Goal: Task Accomplishment & Management: Complete application form

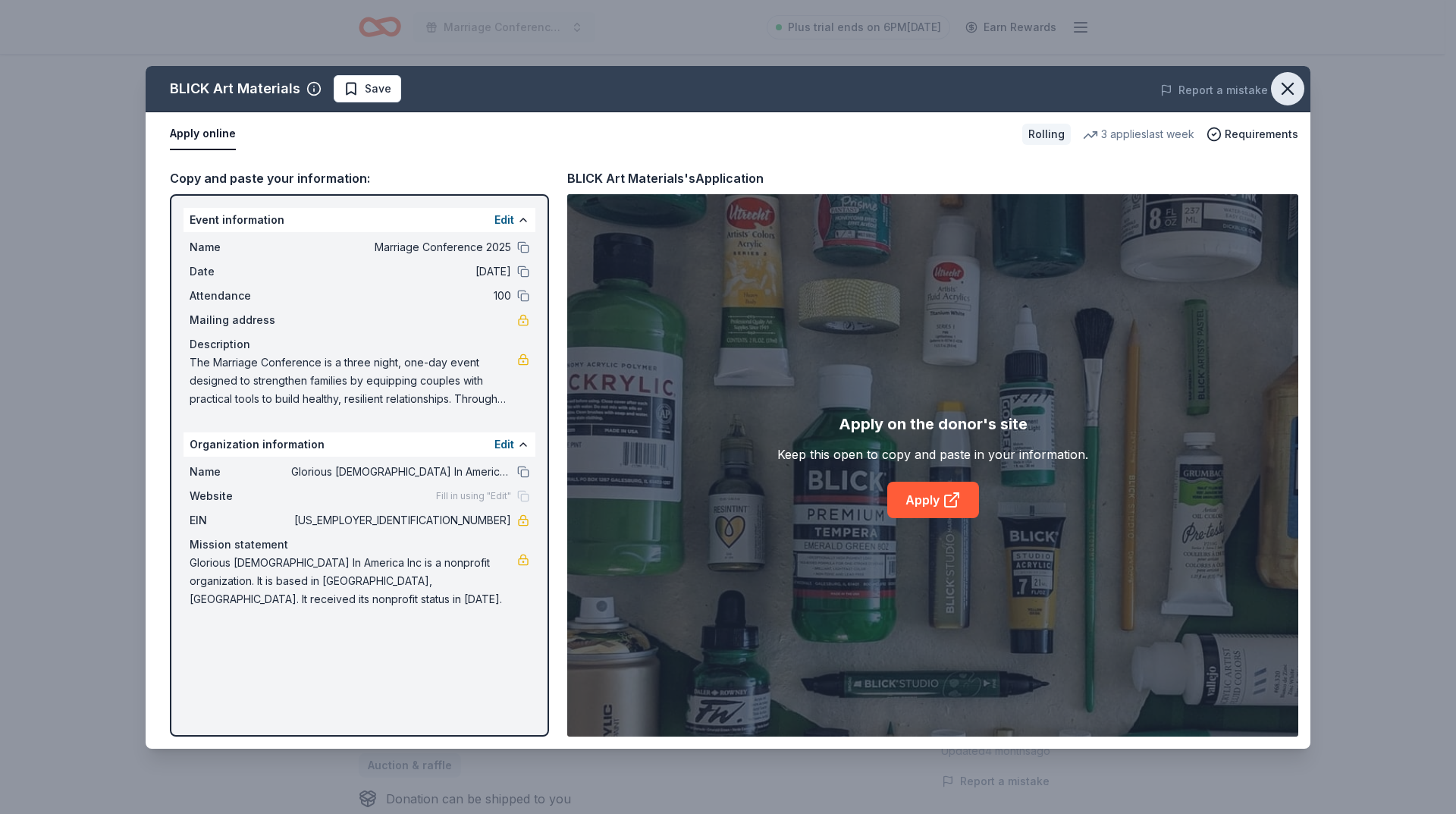
click at [1289, 90] on icon "button" at bounding box center [1288, 89] width 11 height 11
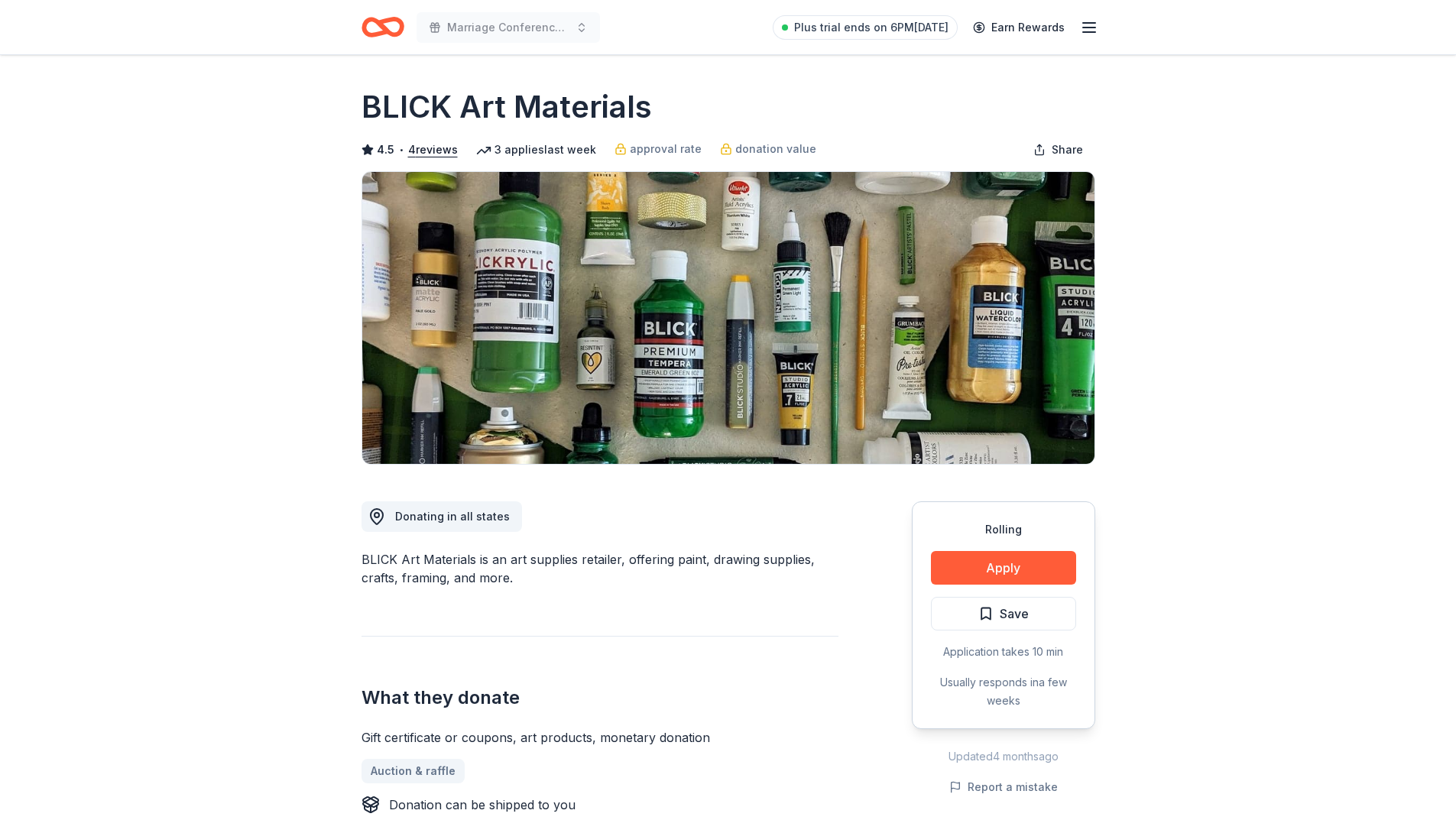
click at [390, 29] on icon "Home" at bounding box center [383, 27] width 43 height 36
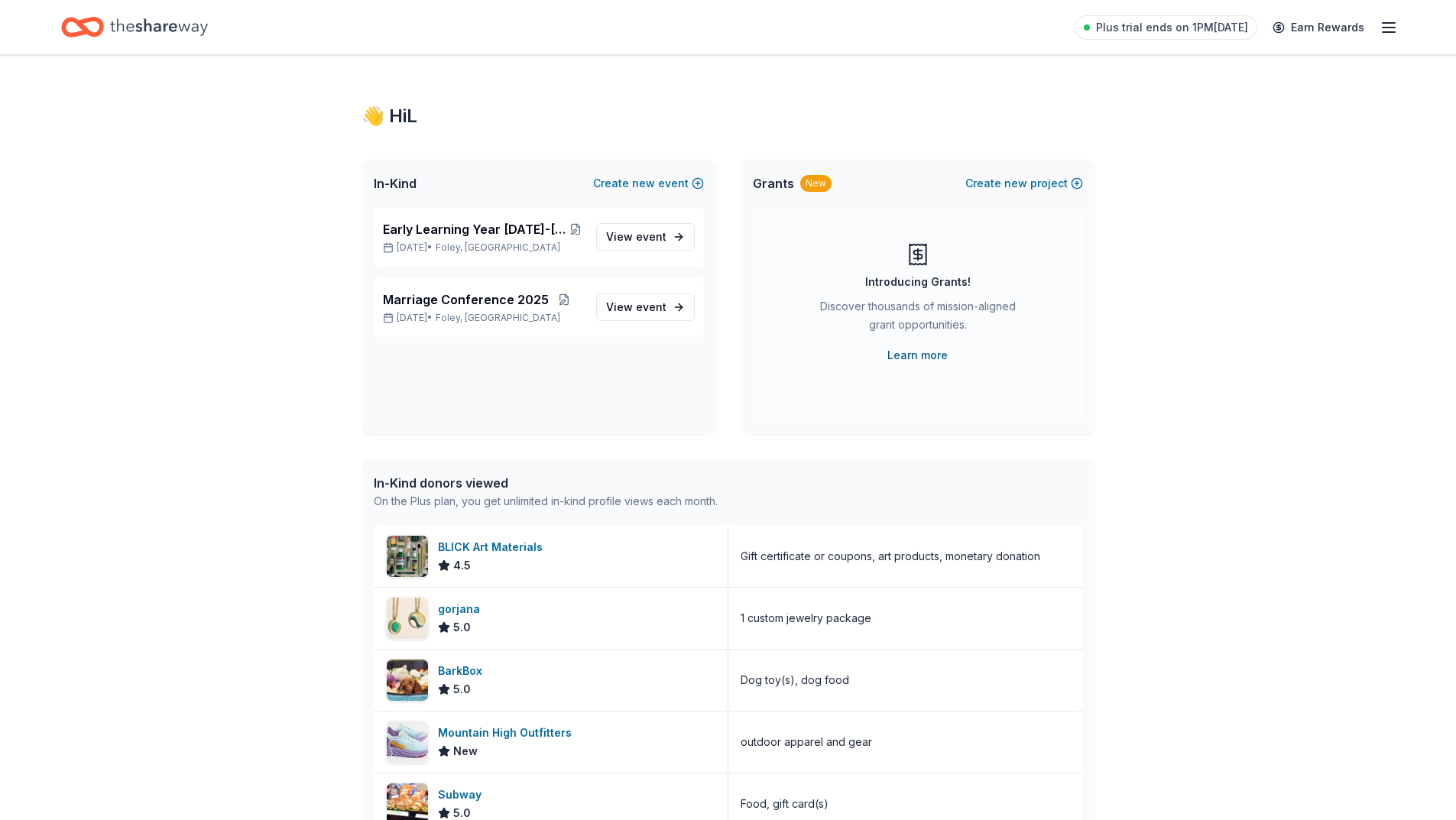
click at [913, 357] on link "Learn more" at bounding box center [917, 355] width 60 height 18
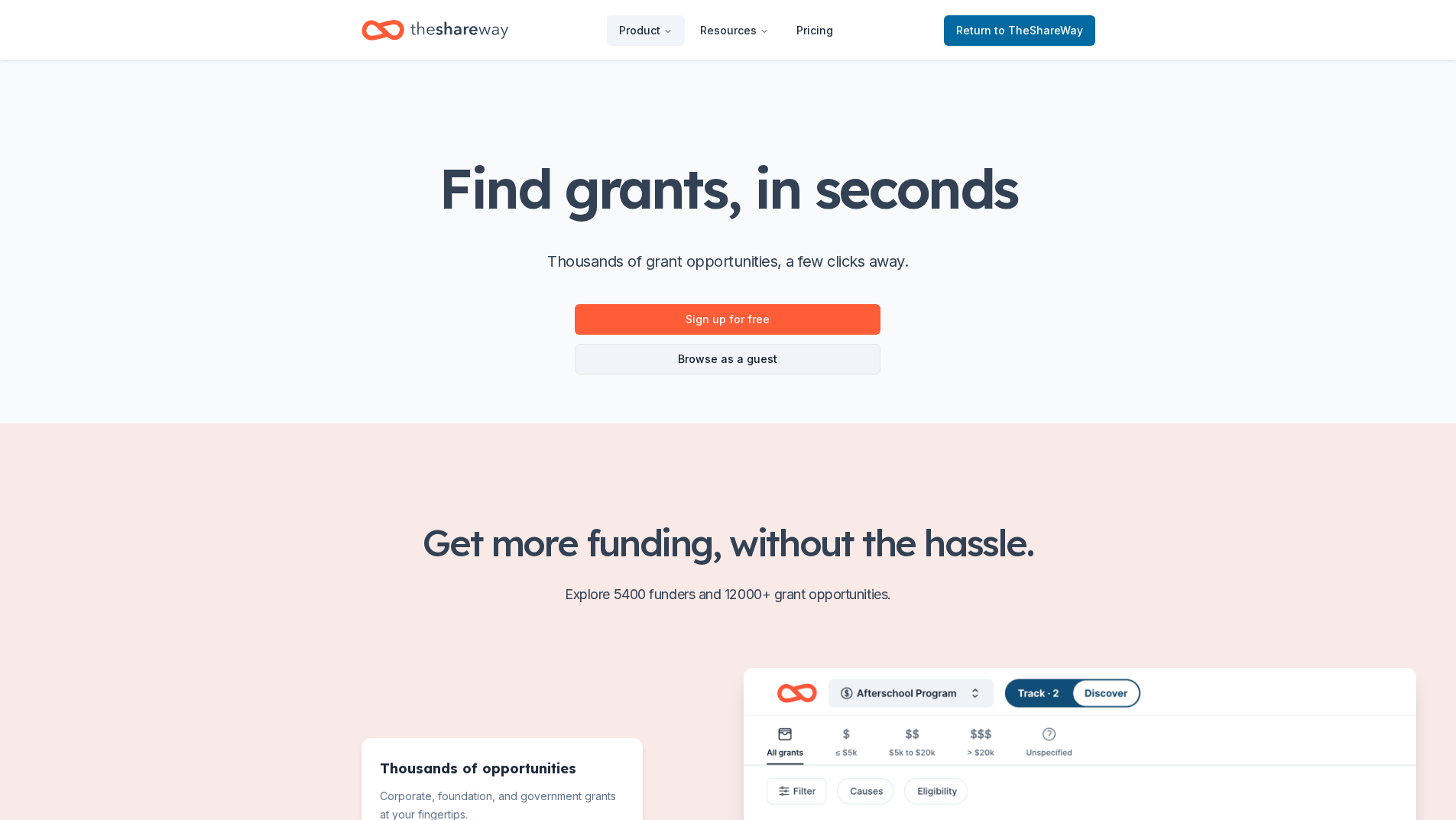
click at [725, 363] on link "Browse as a guest" at bounding box center [728, 359] width 306 height 31
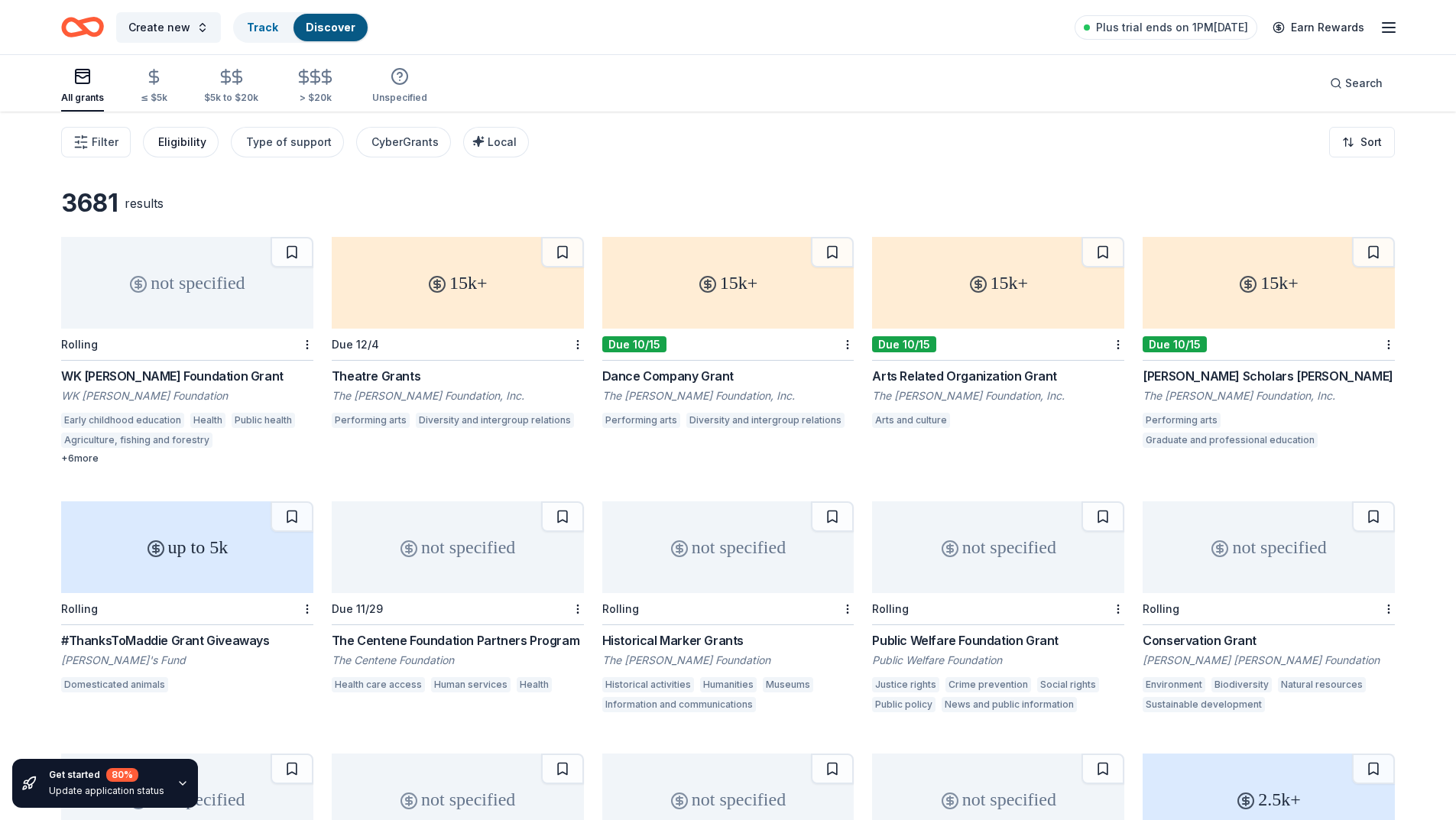
click at [166, 144] on div "Eligibility" at bounding box center [182, 143] width 48 height 18
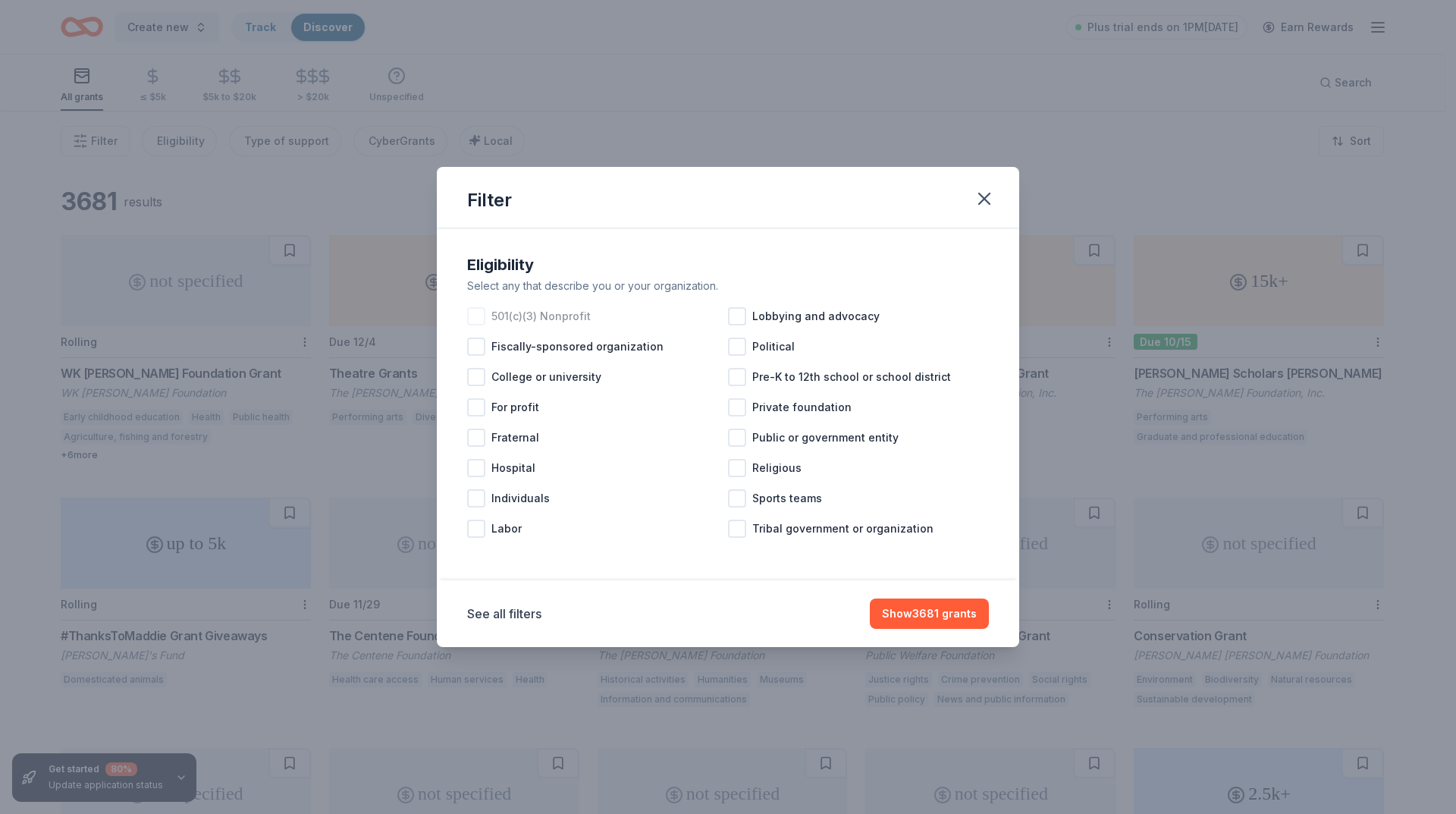
click at [479, 312] on div at bounding box center [476, 317] width 18 height 18
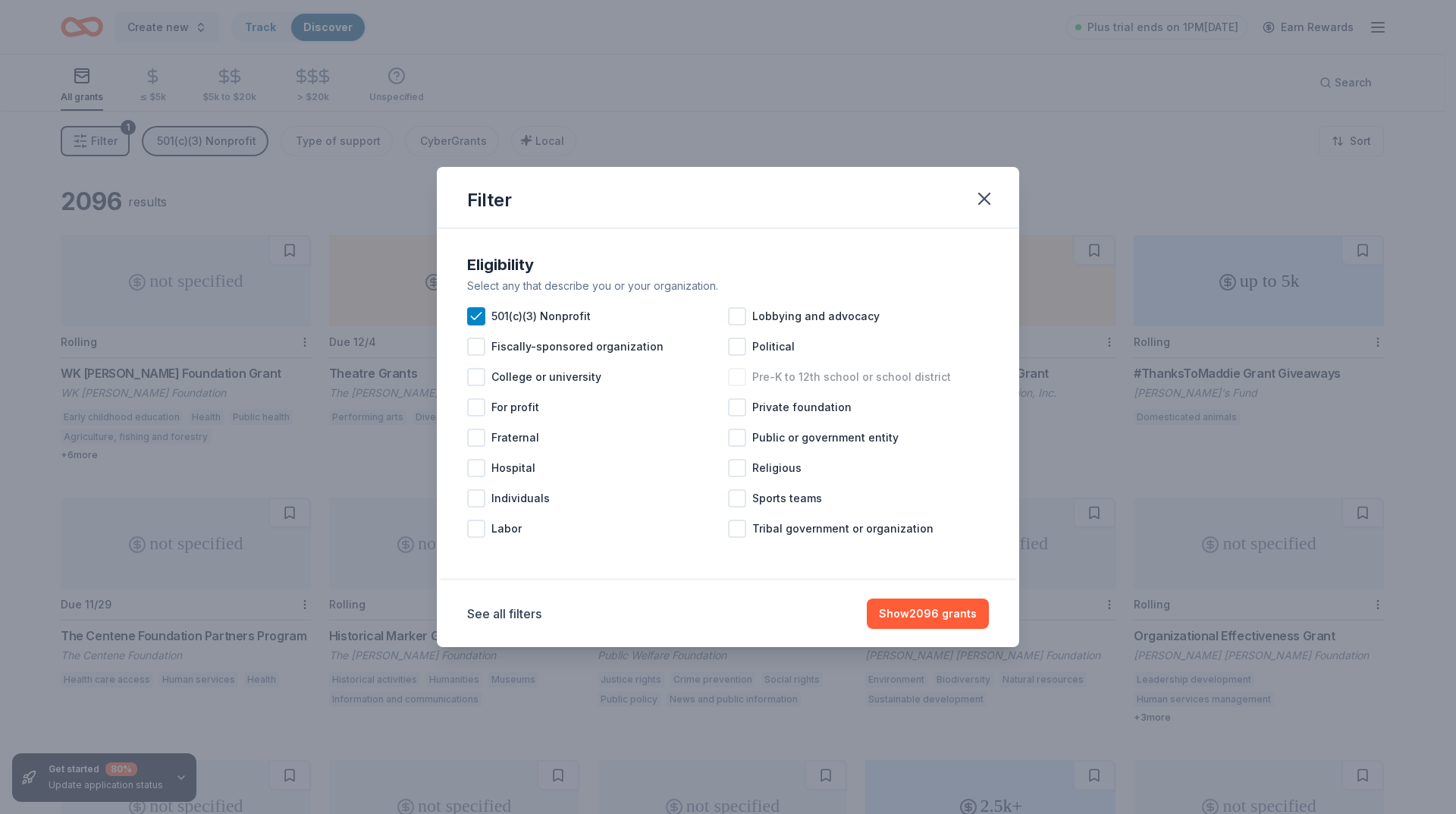
click at [747, 379] on div "Pre-K to 12th school or school district" at bounding box center [858, 377] width 261 height 31
click at [733, 467] on div at bounding box center [737, 468] width 18 height 18
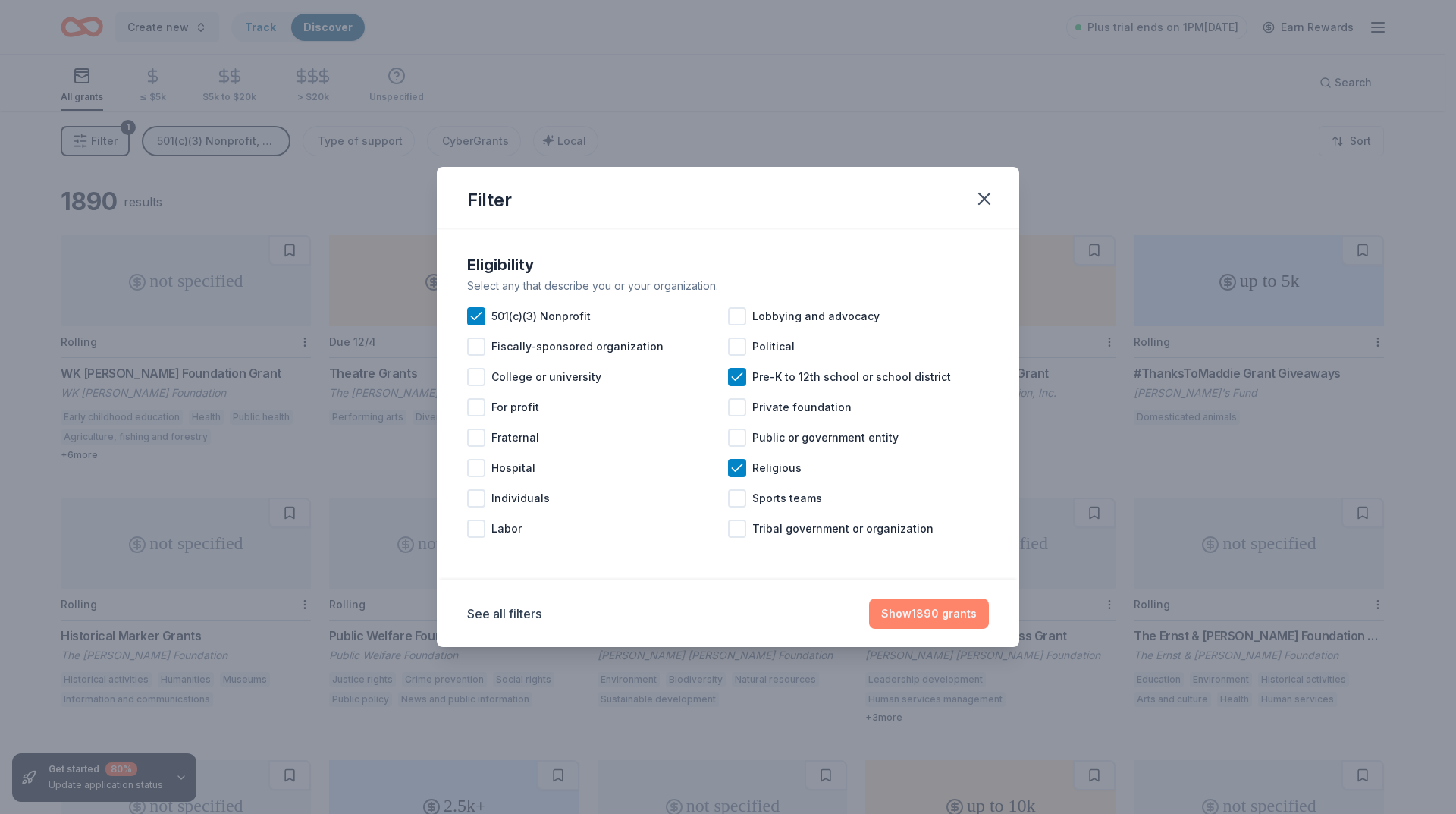
click at [909, 615] on button "Show 1890 grants" at bounding box center [928, 614] width 120 height 31
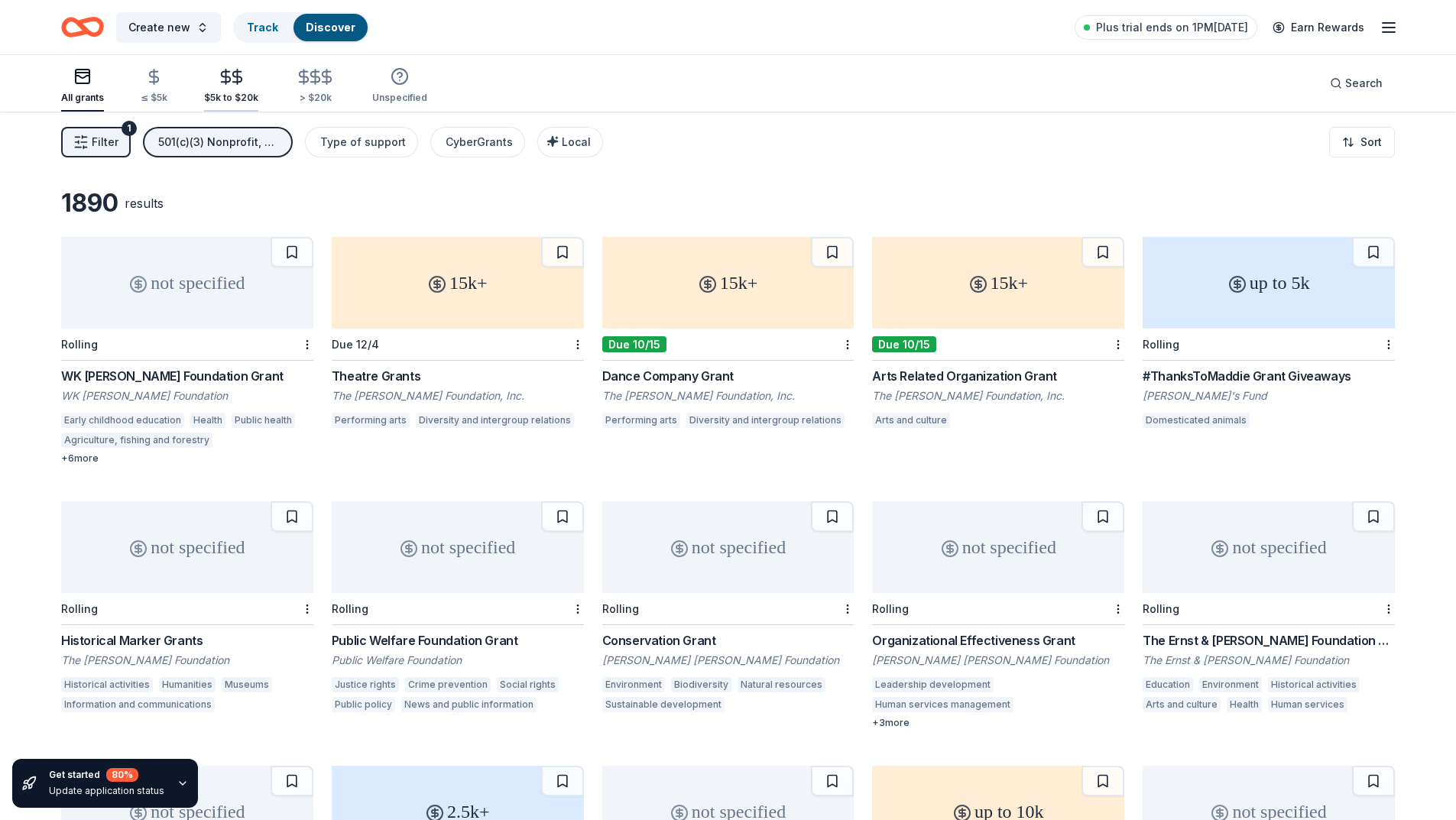
click at [232, 82] on icon "button" at bounding box center [237, 76] width 9 height 10
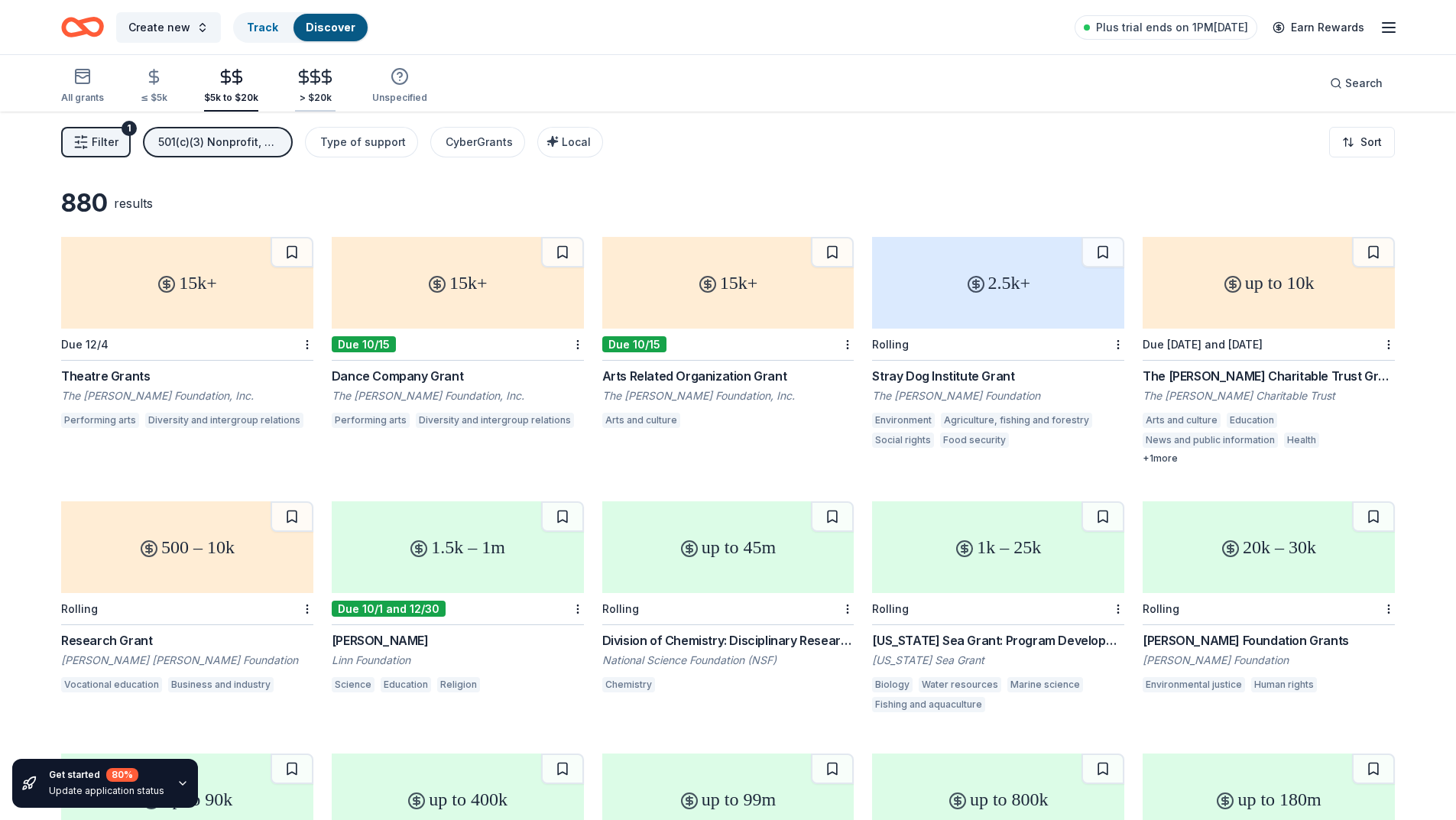
click at [318, 84] on icon "button" at bounding box center [326, 76] width 18 height 18
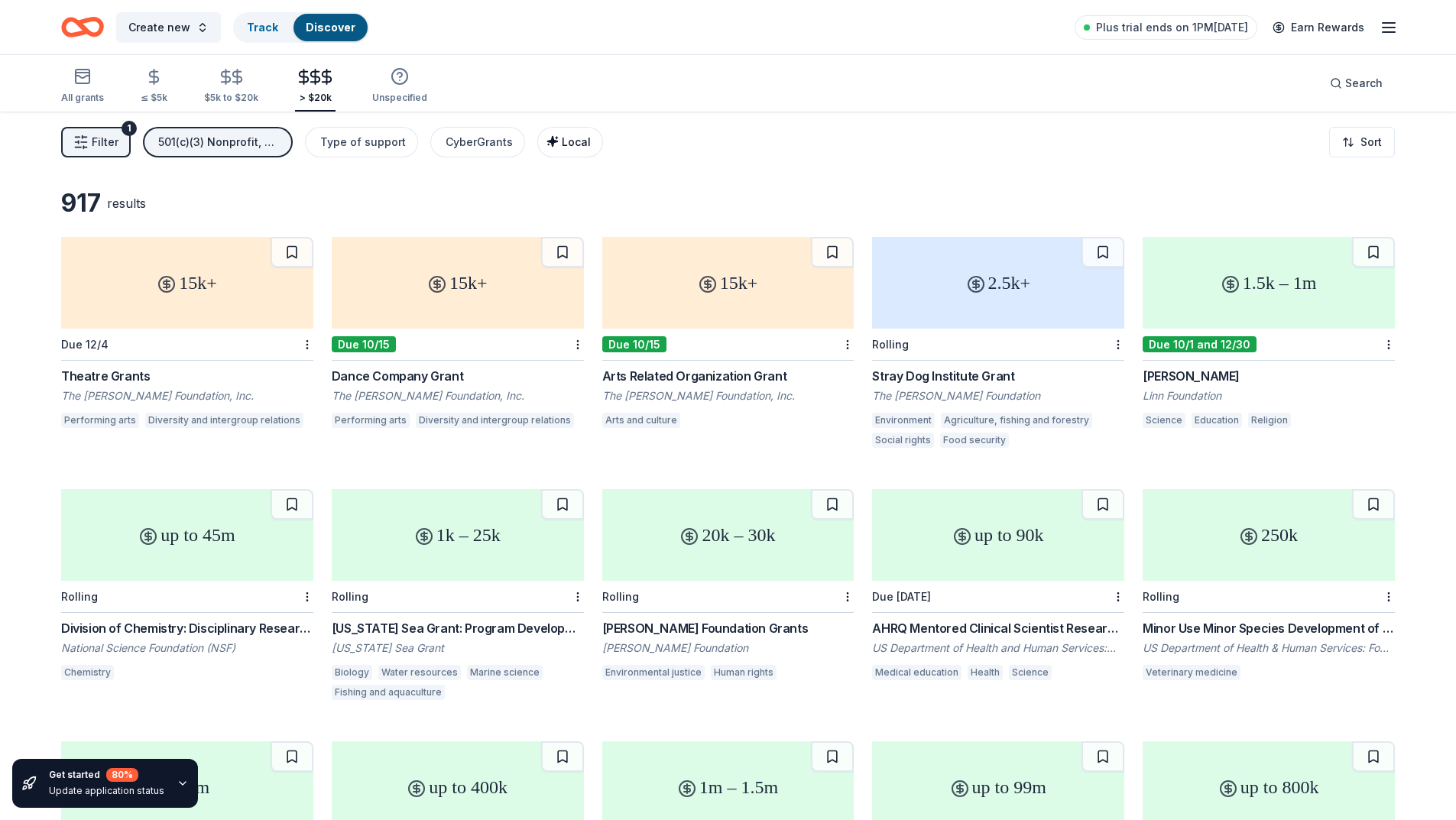
click at [563, 140] on span "Local" at bounding box center [577, 141] width 29 height 13
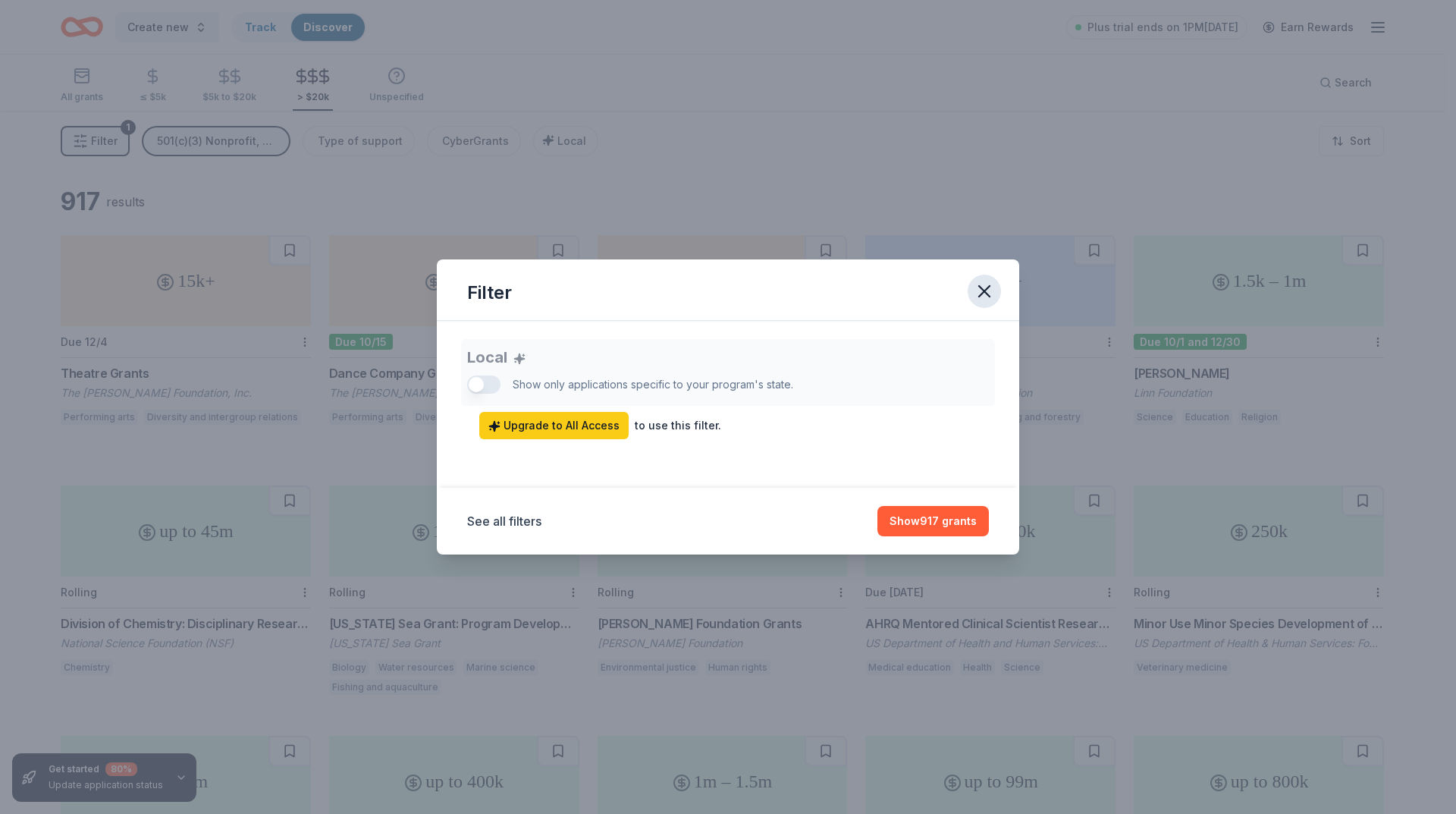
click at [980, 291] on icon "button" at bounding box center [984, 291] width 21 height 21
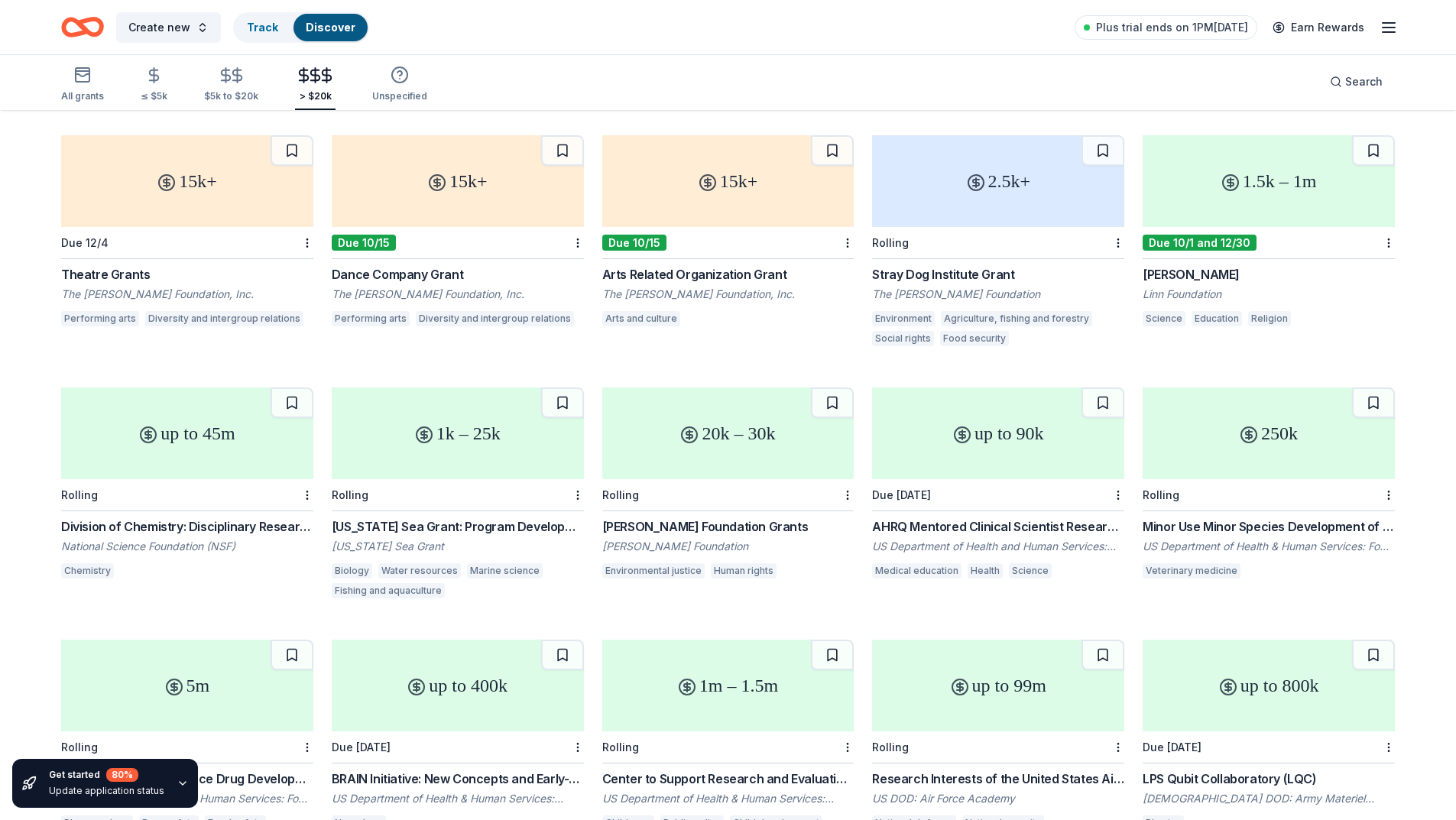
scroll to position [306, 0]
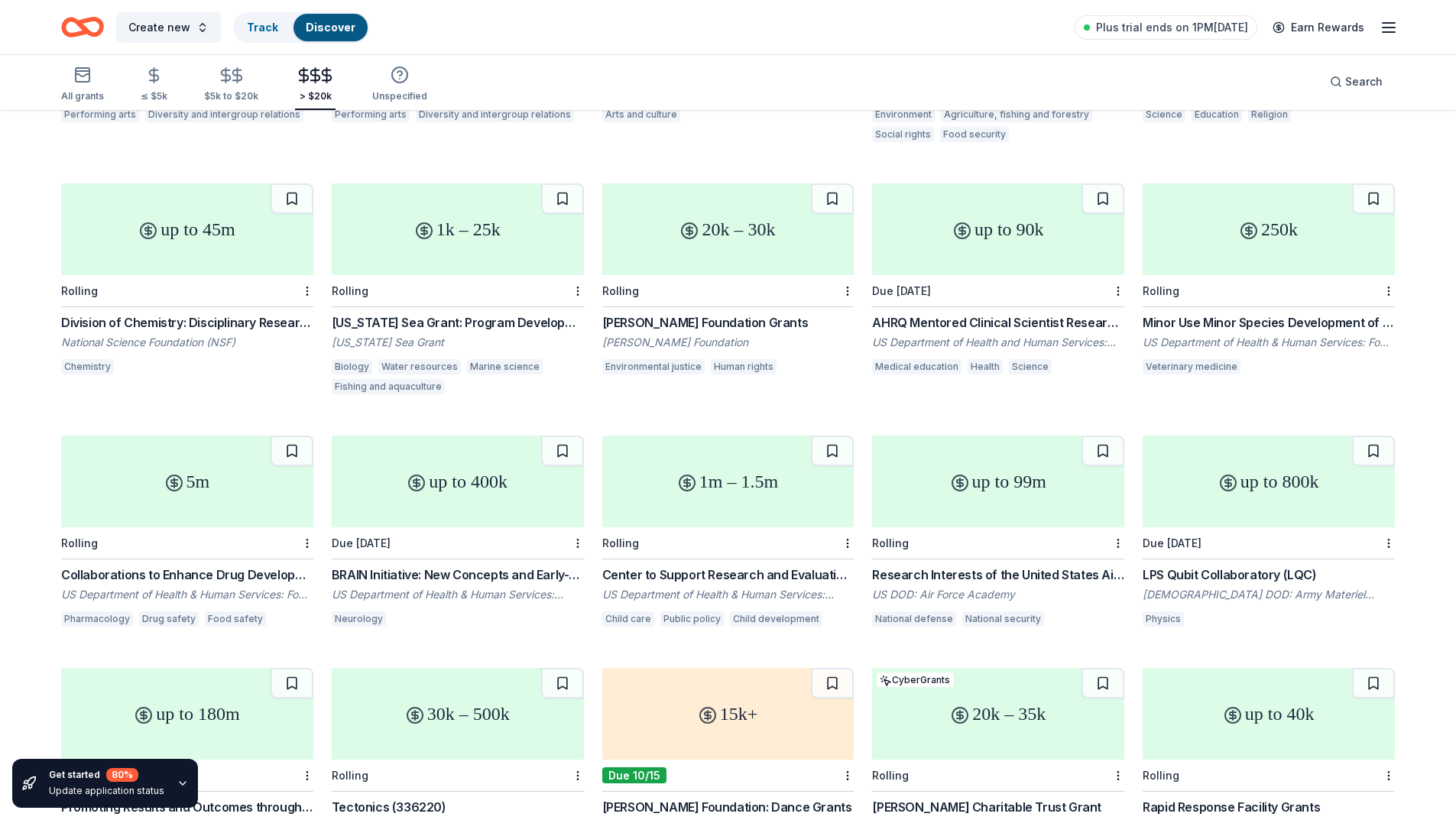
click at [177, 781] on icon "button" at bounding box center [183, 783] width 12 height 12
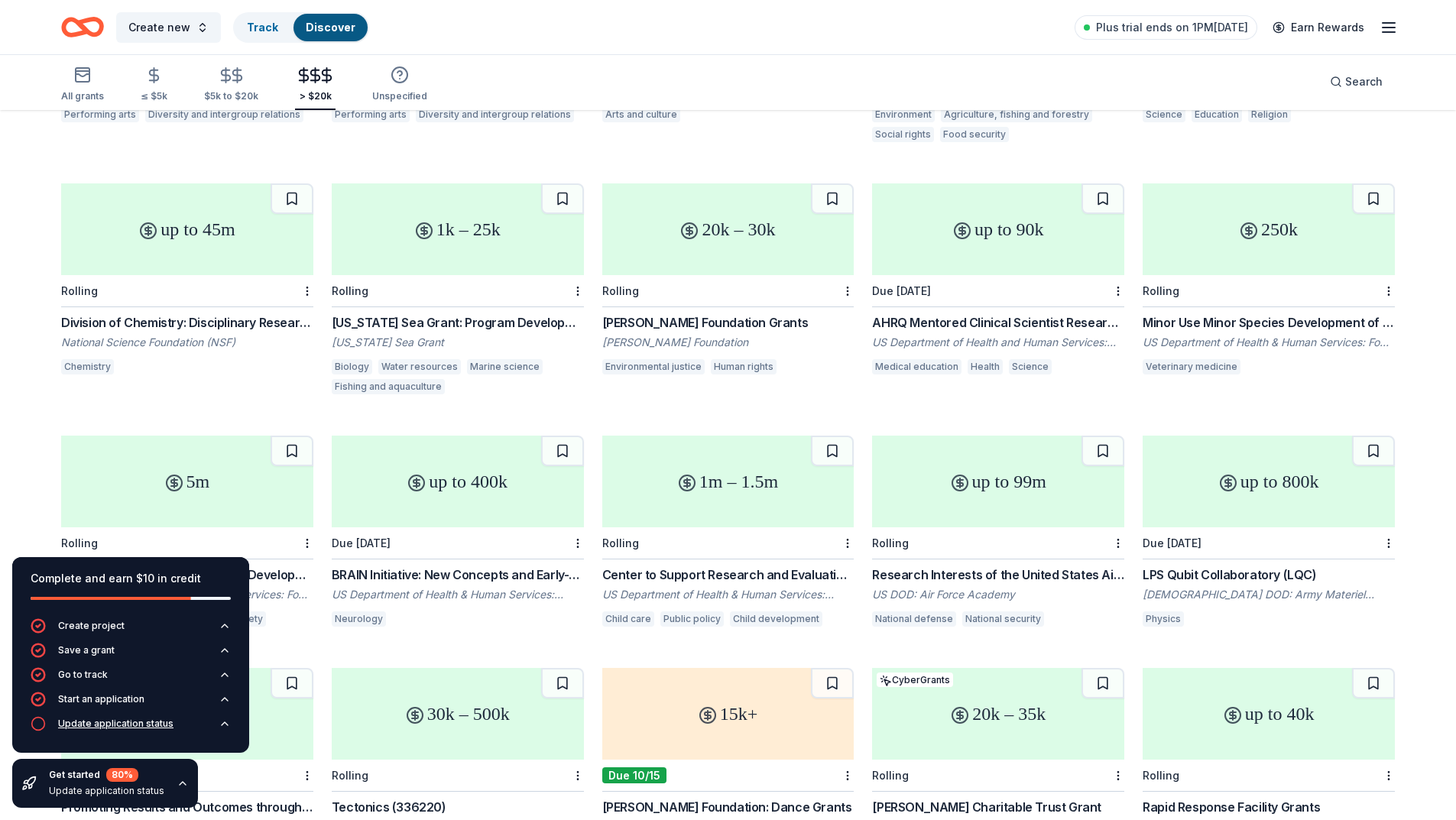
click at [106, 724] on div "Update application status" at bounding box center [116, 724] width 116 height 12
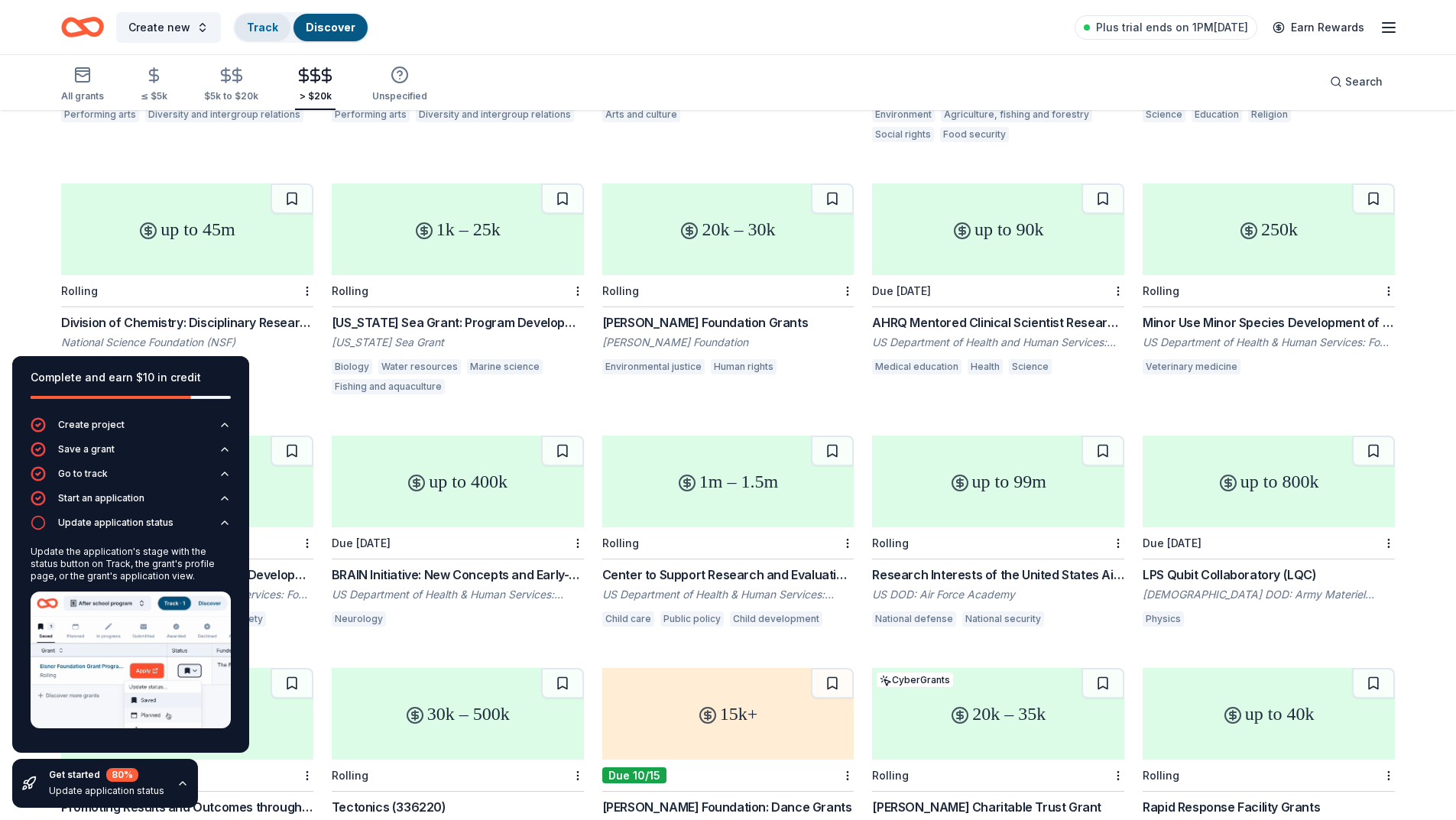
click at [253, 29] on link "Track" at bounding box center [262, 27] width 32 height 13
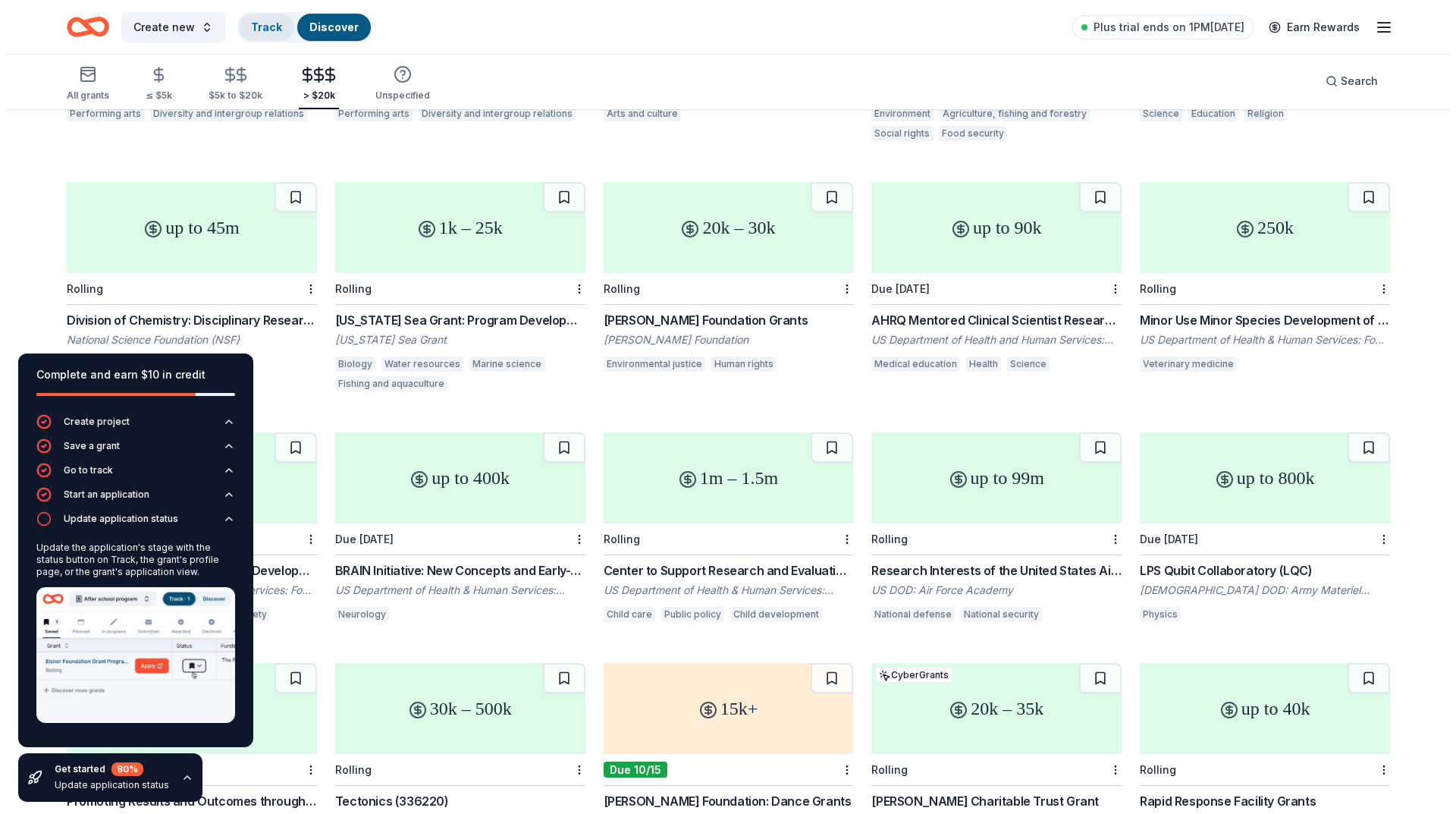
scroll to position [1, 0]
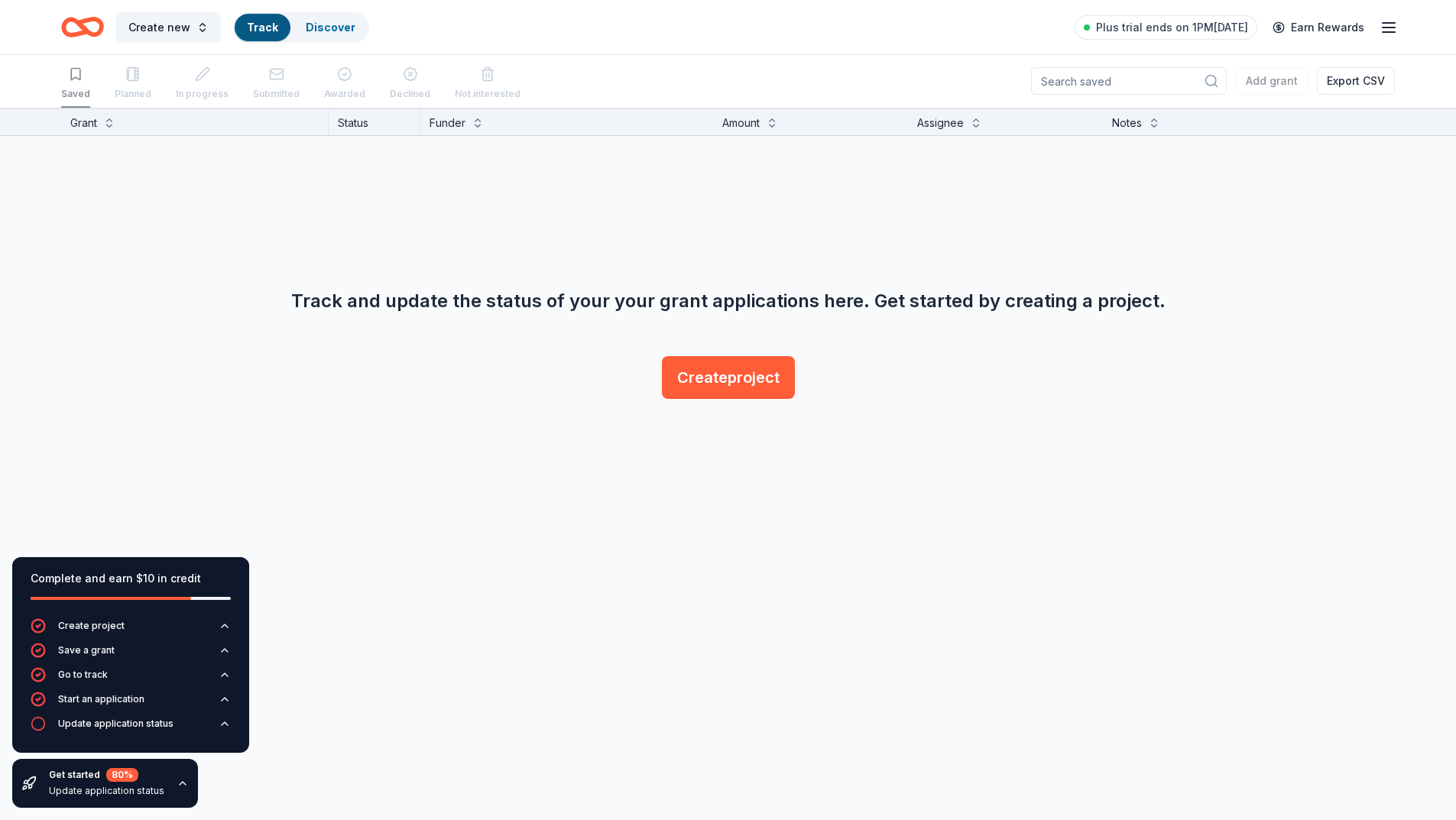
click at [130, 98] on div "Planned" at bounding box center [133, 83] width 37 height 47
click at [738, 380] on button "Create project" at bounding box center [728, 378] width 133 height 43
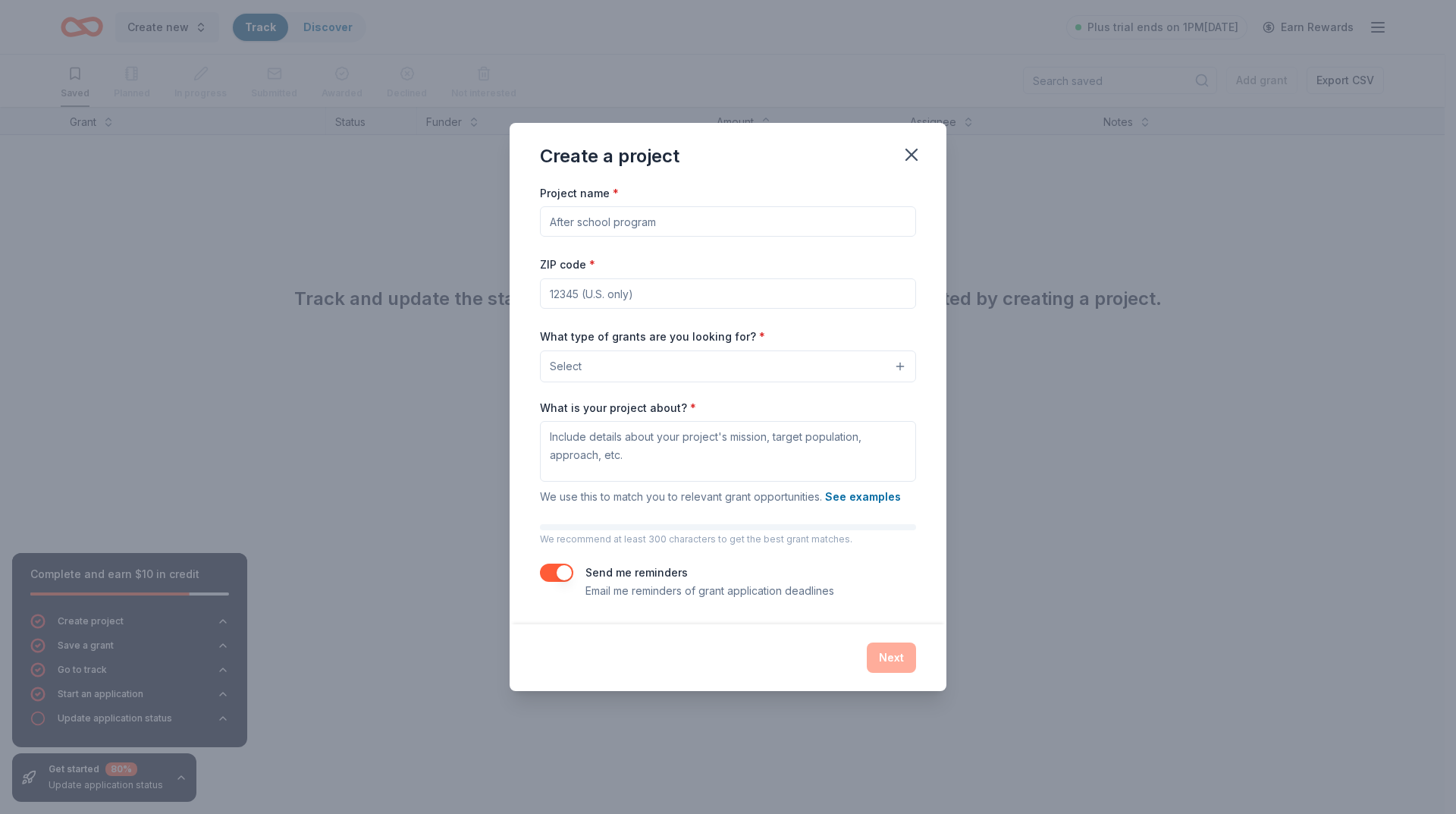
click at [633, 223] on input "Project name *" at bounding box center [728, 222] width 376 height 31
type input "UPHC Afterschool Care, Homework & Literacy Help Grant"
click at [588, 296] on input "ZIP code *" at bounding box center [728, 294] width 376 height 31
type input "36605"
click at [690, 365] on button "Select" at bounding box center [728, 366] width 376 height 32
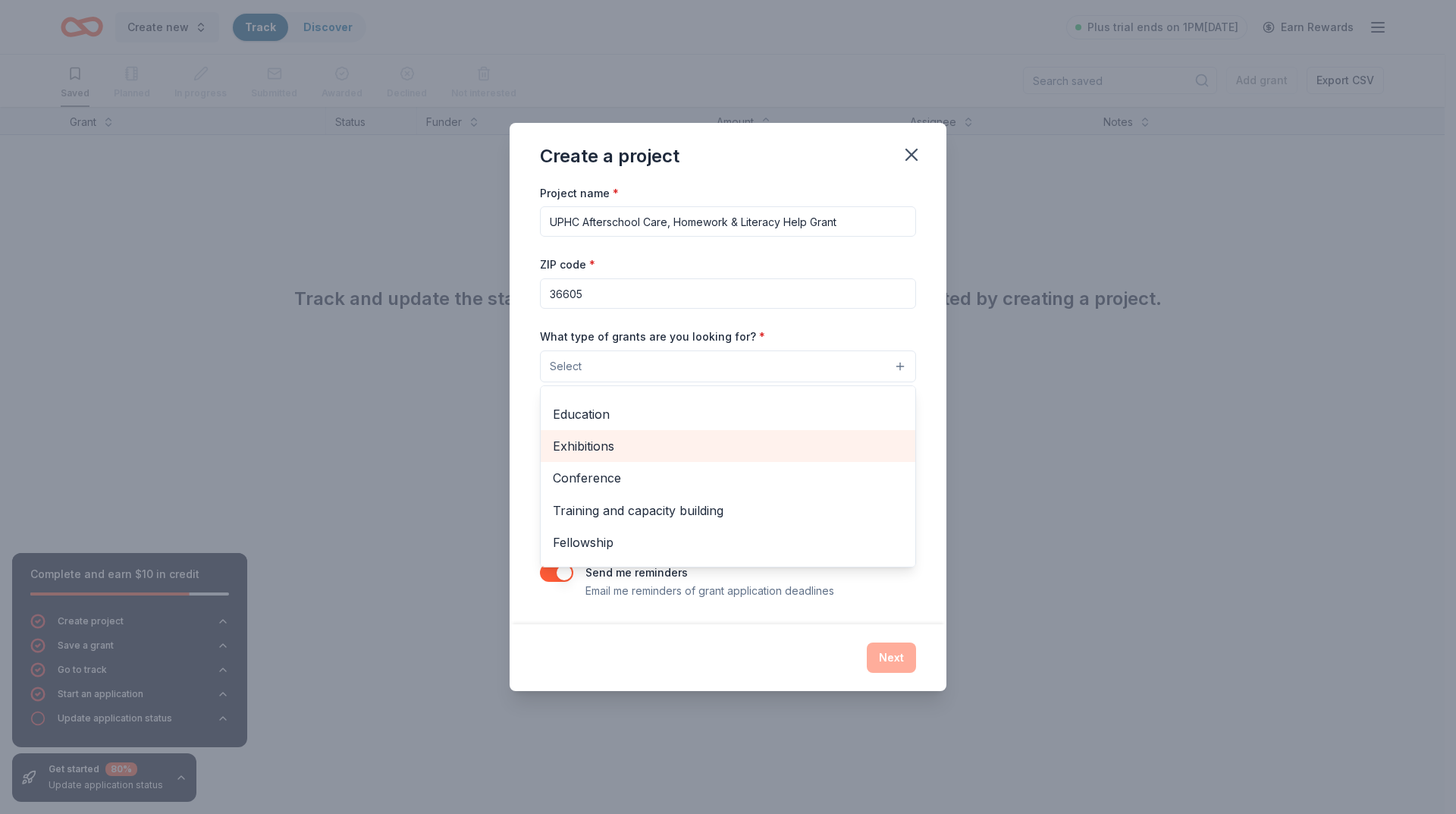
scroll to position [0, 0]
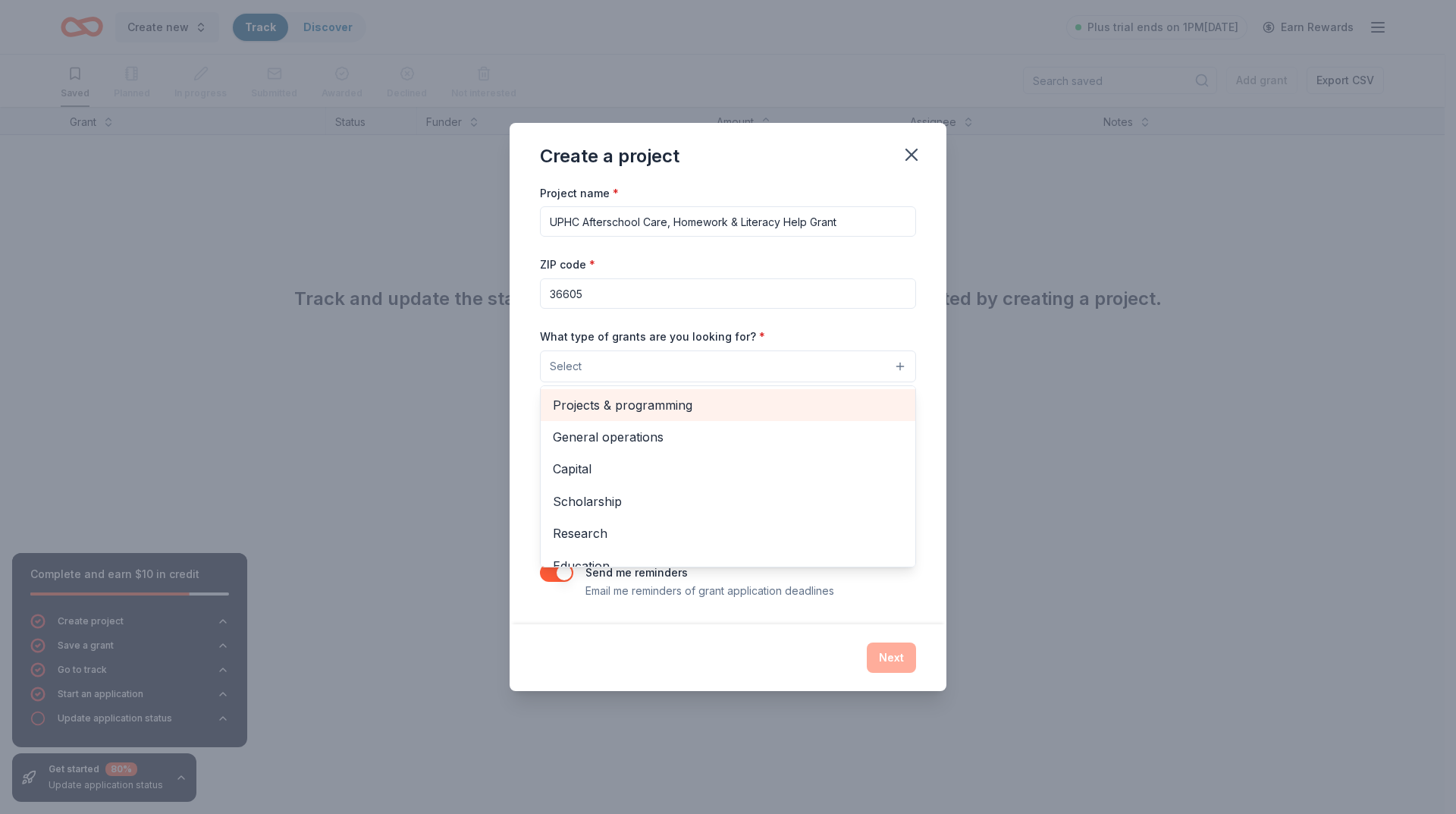
click at [672, 403] on span "Projects & programming" at bounding box center [728, 405] width 350 height 20
click at [667, 406] on span "General operations" at bounding box center [728, 406] width 350 height 20
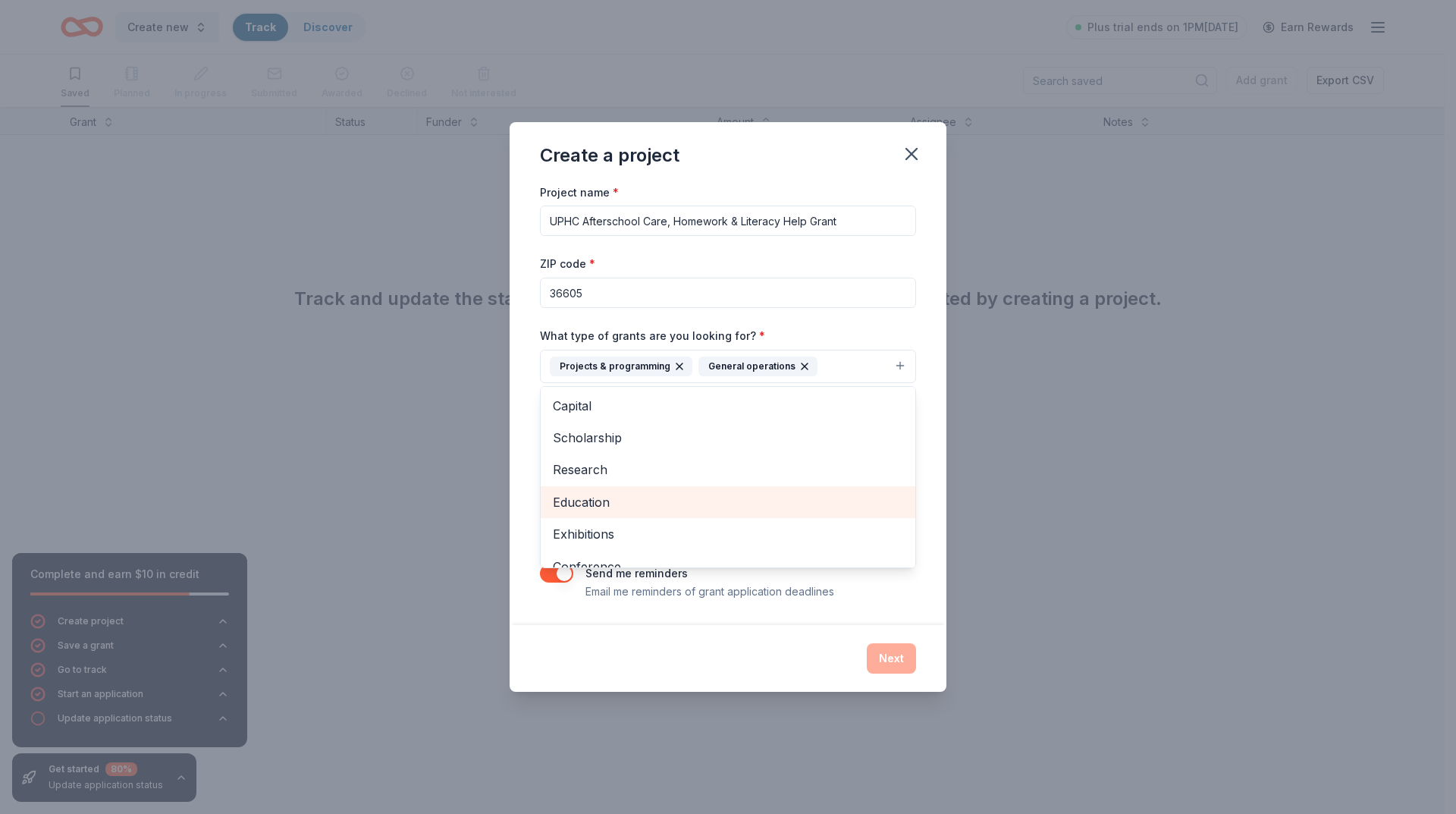
click at [626, 503] on span "Education" at bounding box center [728, 502] width 350 height 20
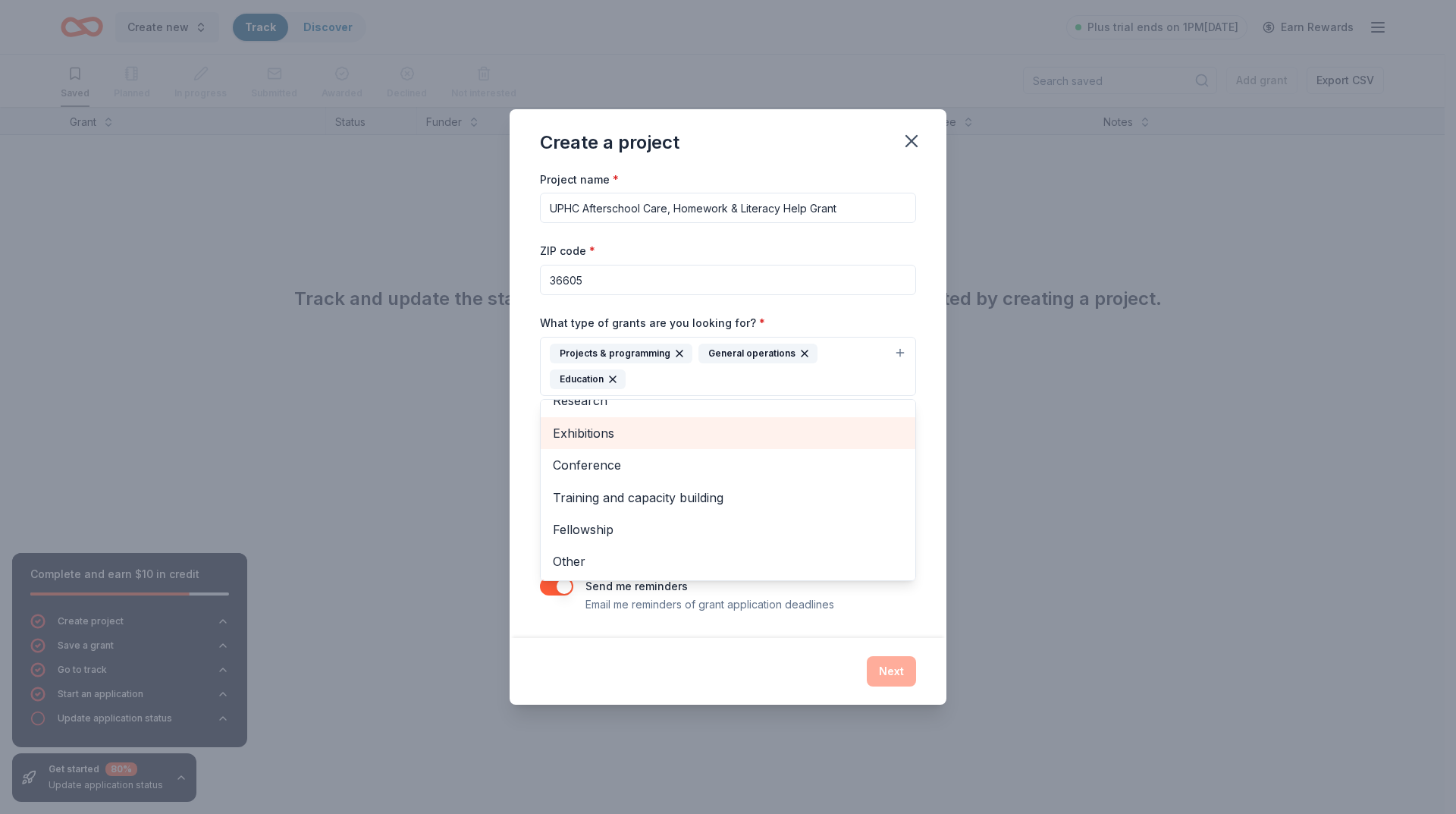
scroll to position [83, 0]
click at [740, 666] on div "Create a project Project name * UPHC Afterschool Care, Homework & Literacy Help…" at bounding box center [727, 407] width 437 height 595
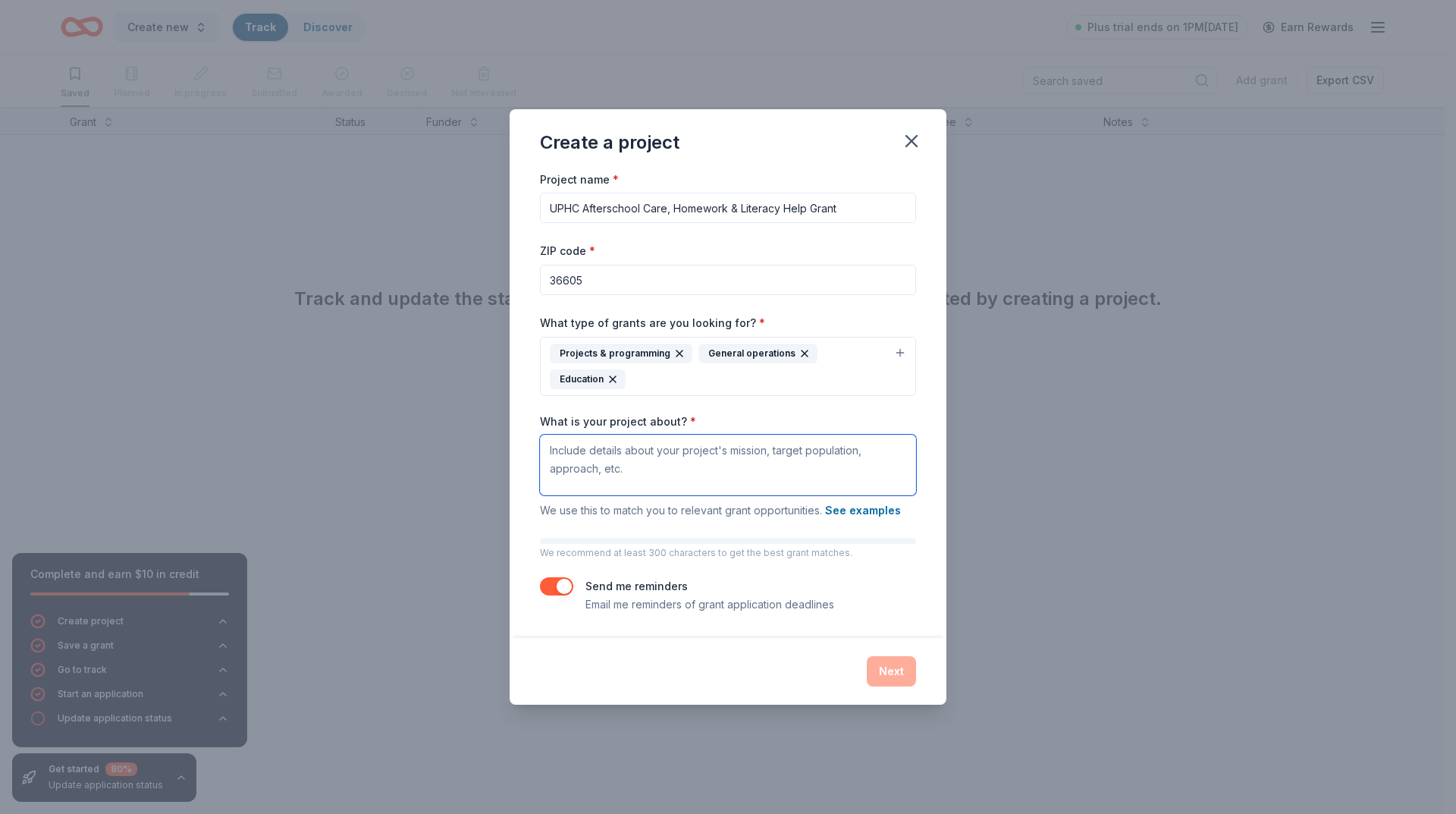
click at [665, 451] on textarea "What is your project about? *" at bounding box center [728, 464] width 376 height 60
drag, startPoint x: 552, startPoint y: 448, endPoint x: 625, endPoint y: 467, distance: 75.4
click at [625, 467] on textarea "What is your project about? *" at bounding box center [728, 464] width 376 height 60
click at [607, 211] on input "UPHC Afterschool Care, Homework & Literacy Help Grant" at bounding box center [728, 208] width 376 height 31
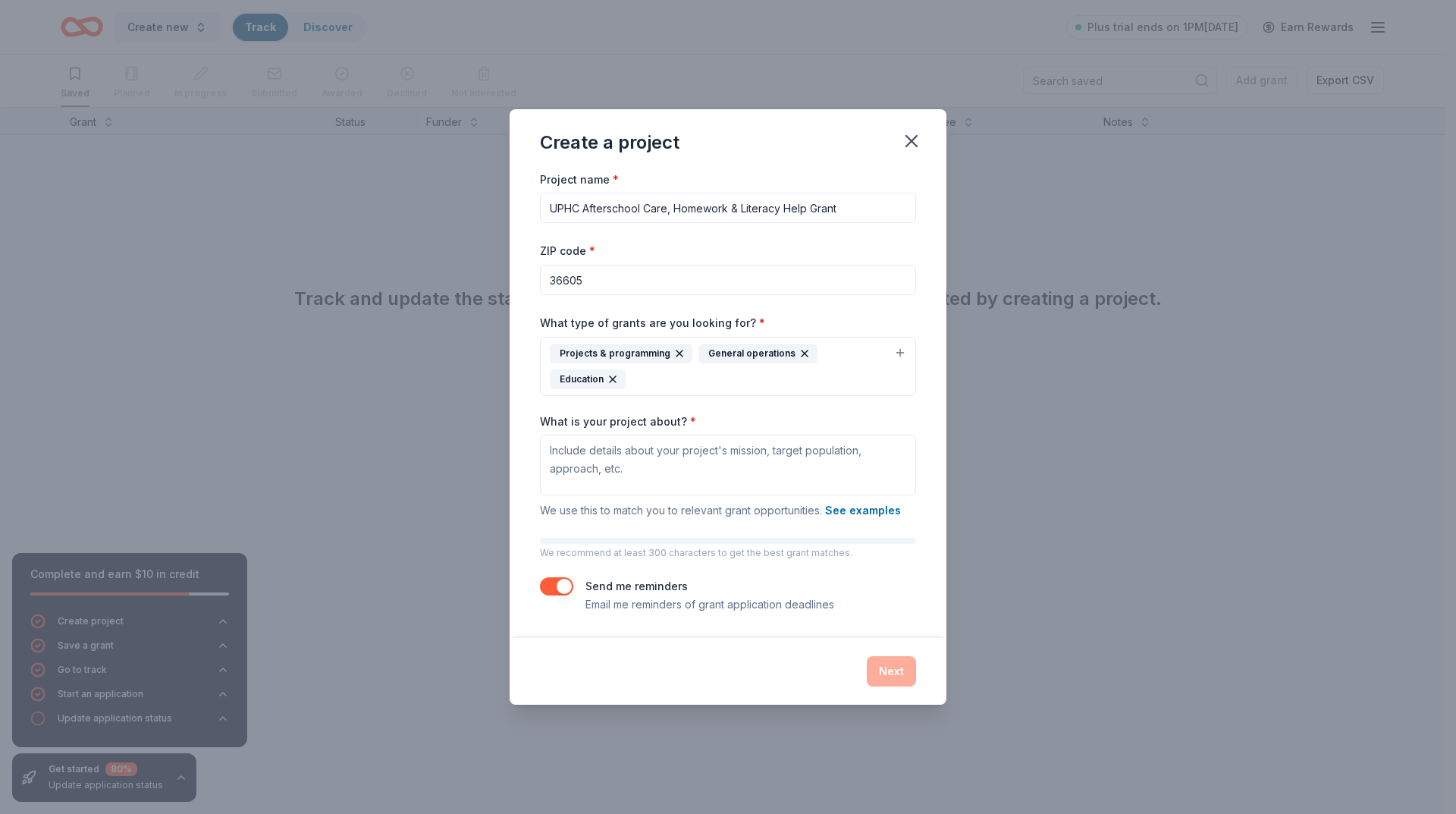
click at [607, 211] on input "UPHC Afterschool Care, Homework & Literacy Help Grant" at bounding box center [728, 208] width 376 height 31
click at [586, 461] on textarea "What is your project about? *" at bounding box center [728, 464] width 376 height 60
click at [613, 451] on textarea "What is your project about? *" at bounding box center [728, 464] width 376 height 60
click at [574, 457] on textarea "What is your project about? *" at bounding box center [728, 464] width 376 height 60
paste textarea "LORE Ipsumdolors Amet, Consecte & Adipisci Elit Seddoei Tempori Utl etdolor ma …"
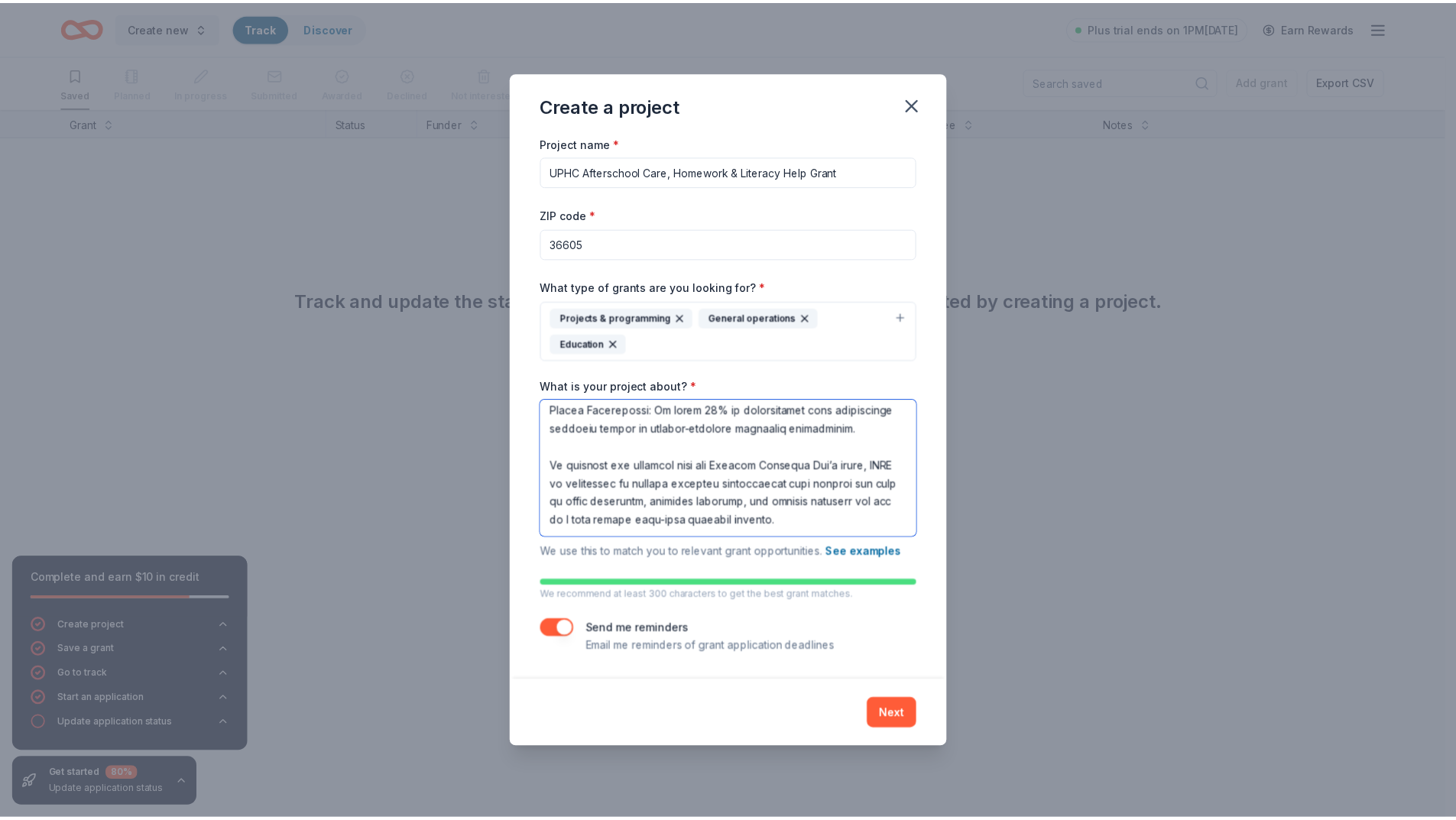
scroll to position [1435, 0]
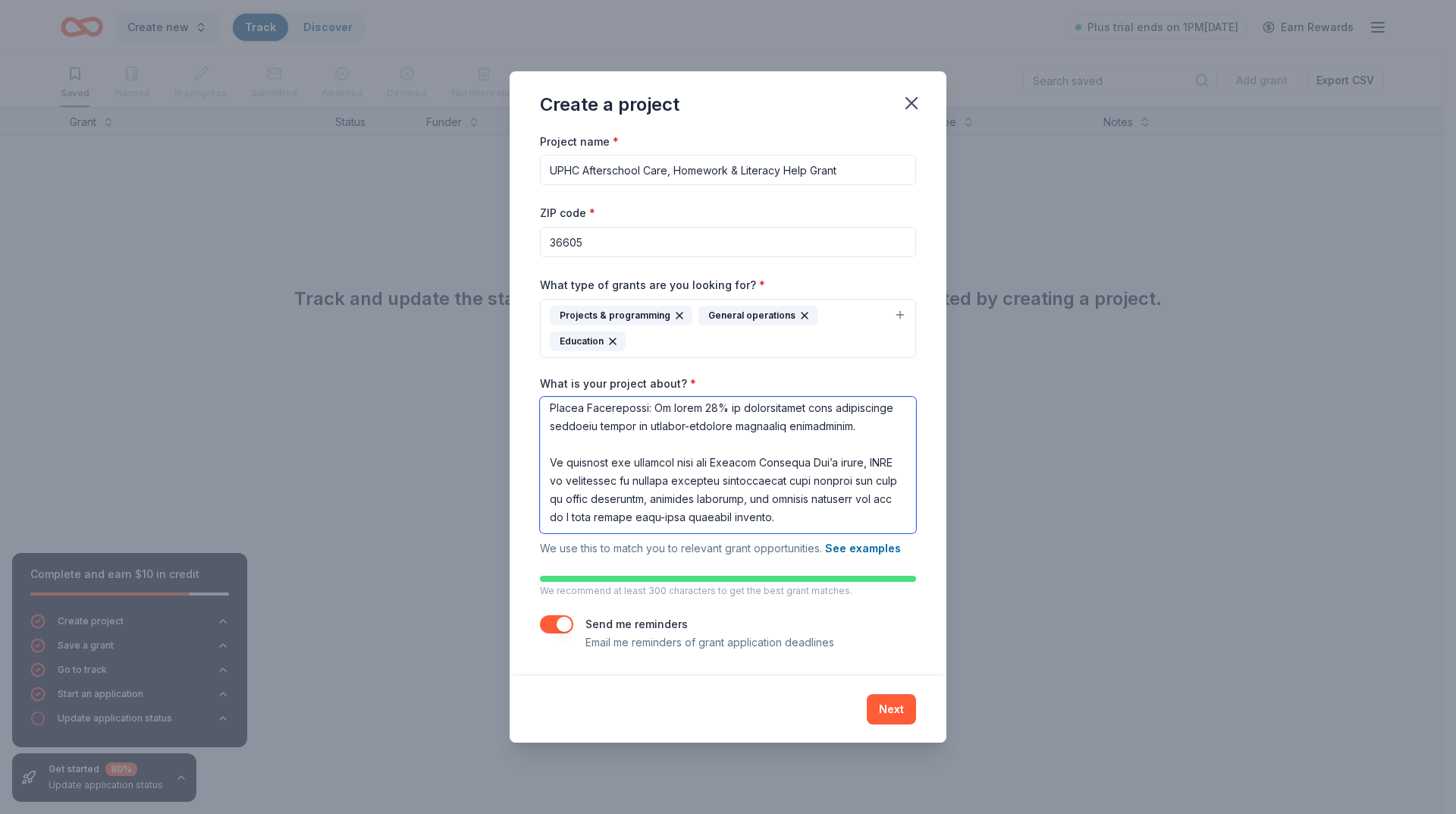
type textarea "LORE Ipsumdolors Amet, Consecte & Adipisci Elit Seddoei Tempori Utl etdolor ma …"
click at [895, 707] on button "Next" at bounding box center [891, 709] width 49 height 31
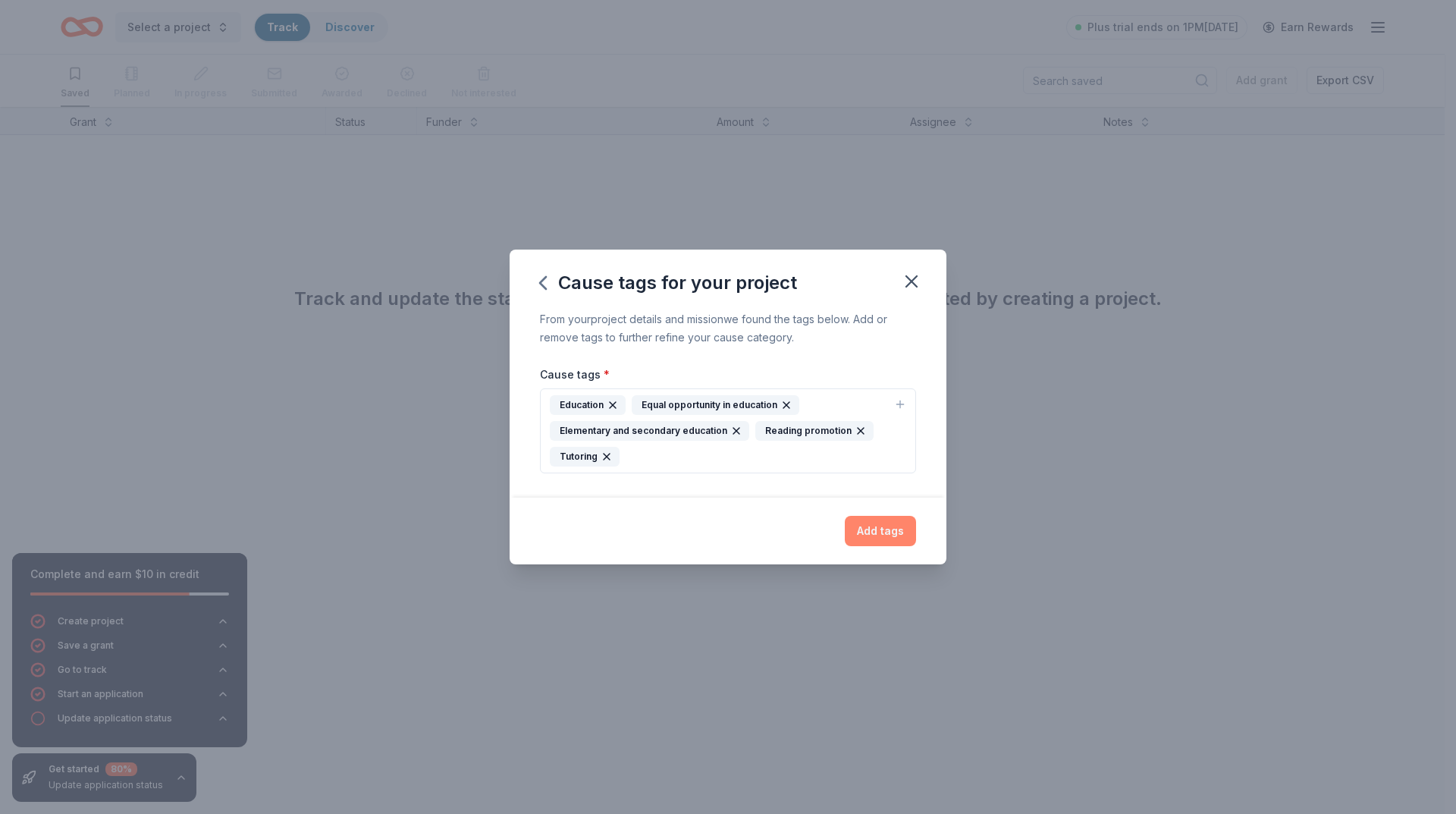
click at [878, 536] on button "Add tags" at bounding box center [879, 531] width 71 height 31
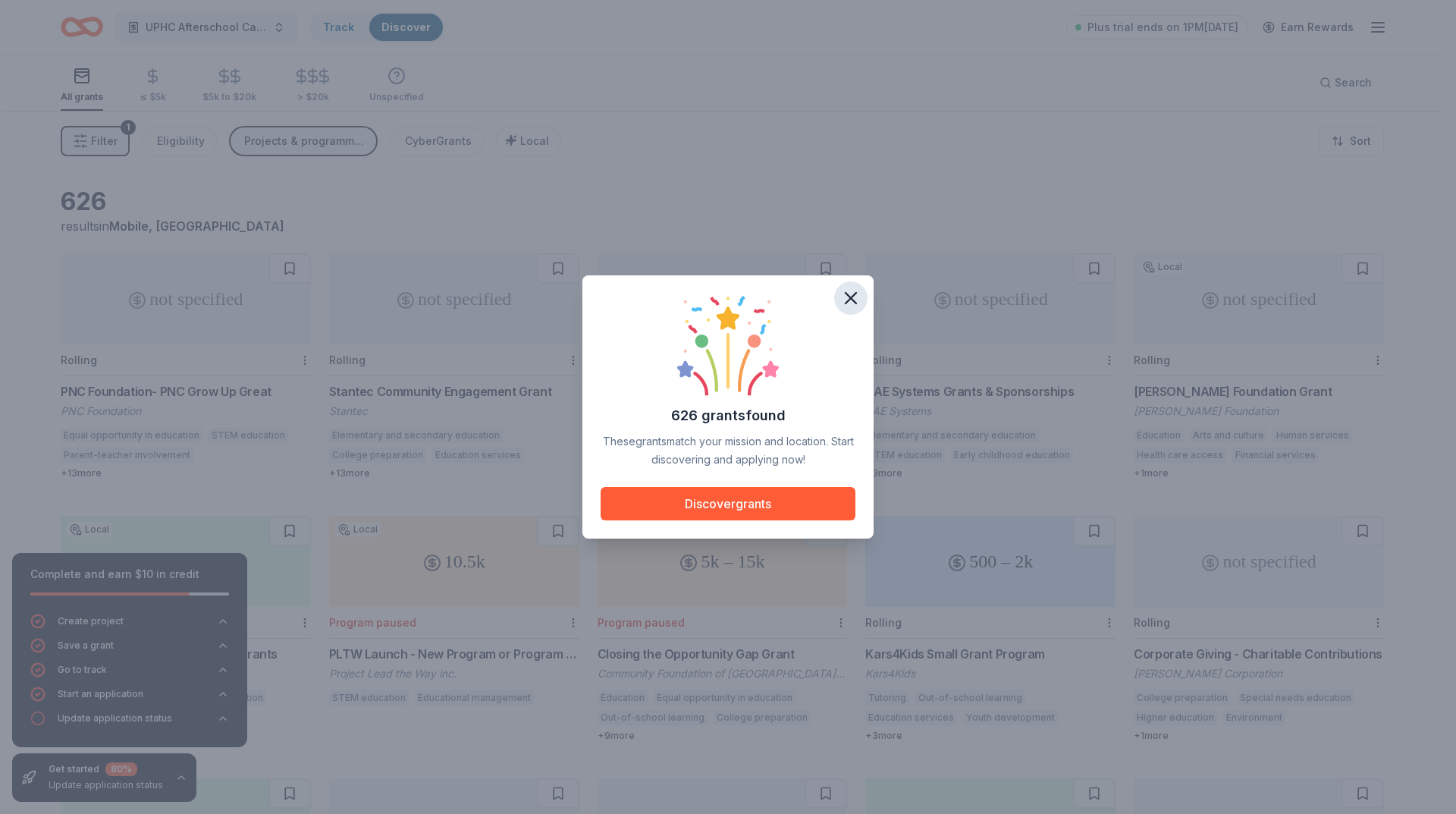
click at [848, 295] on icon "button" at bounding box center [851, 298] width 21 height 21
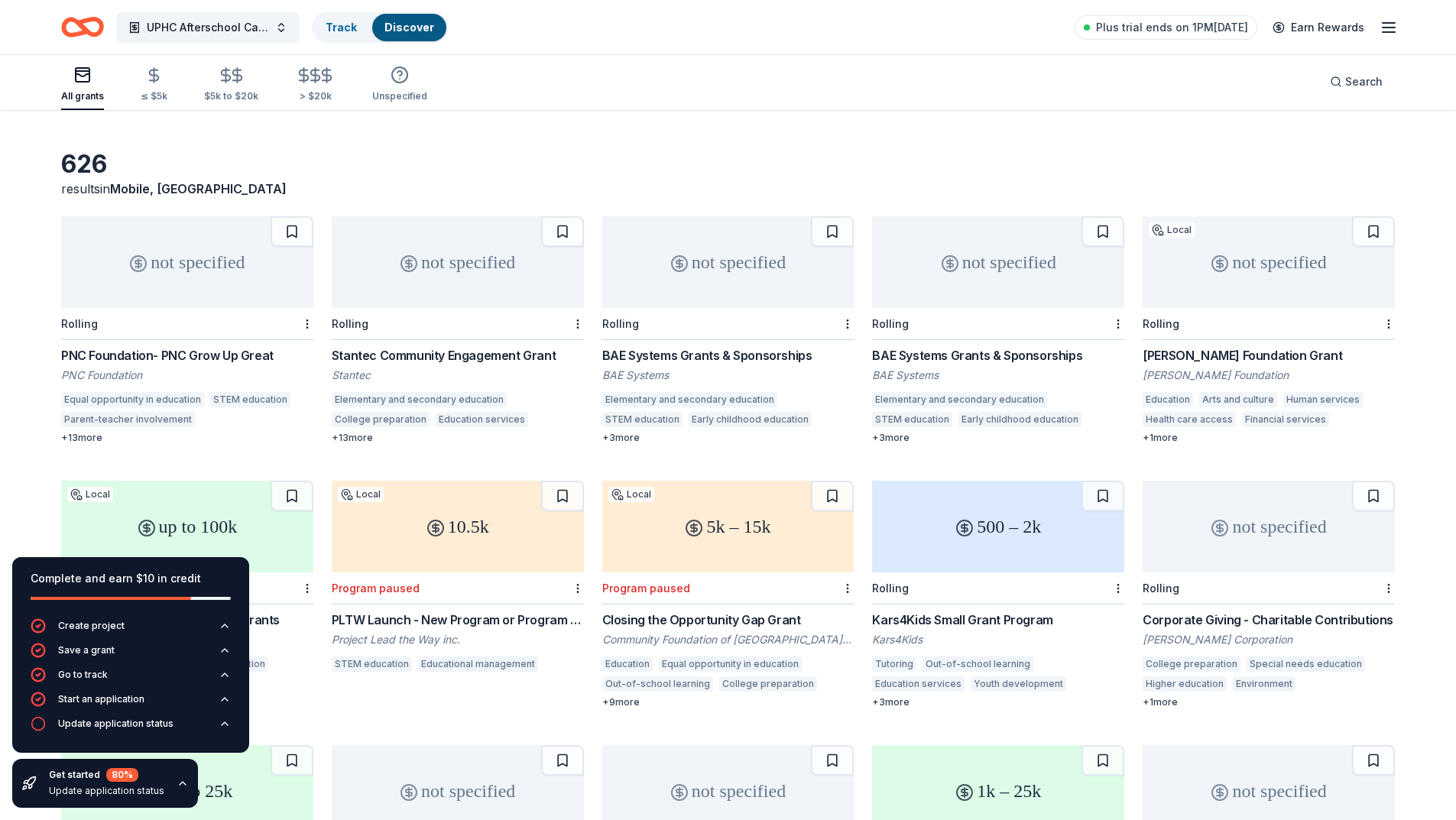
scroll to position [76, 0]
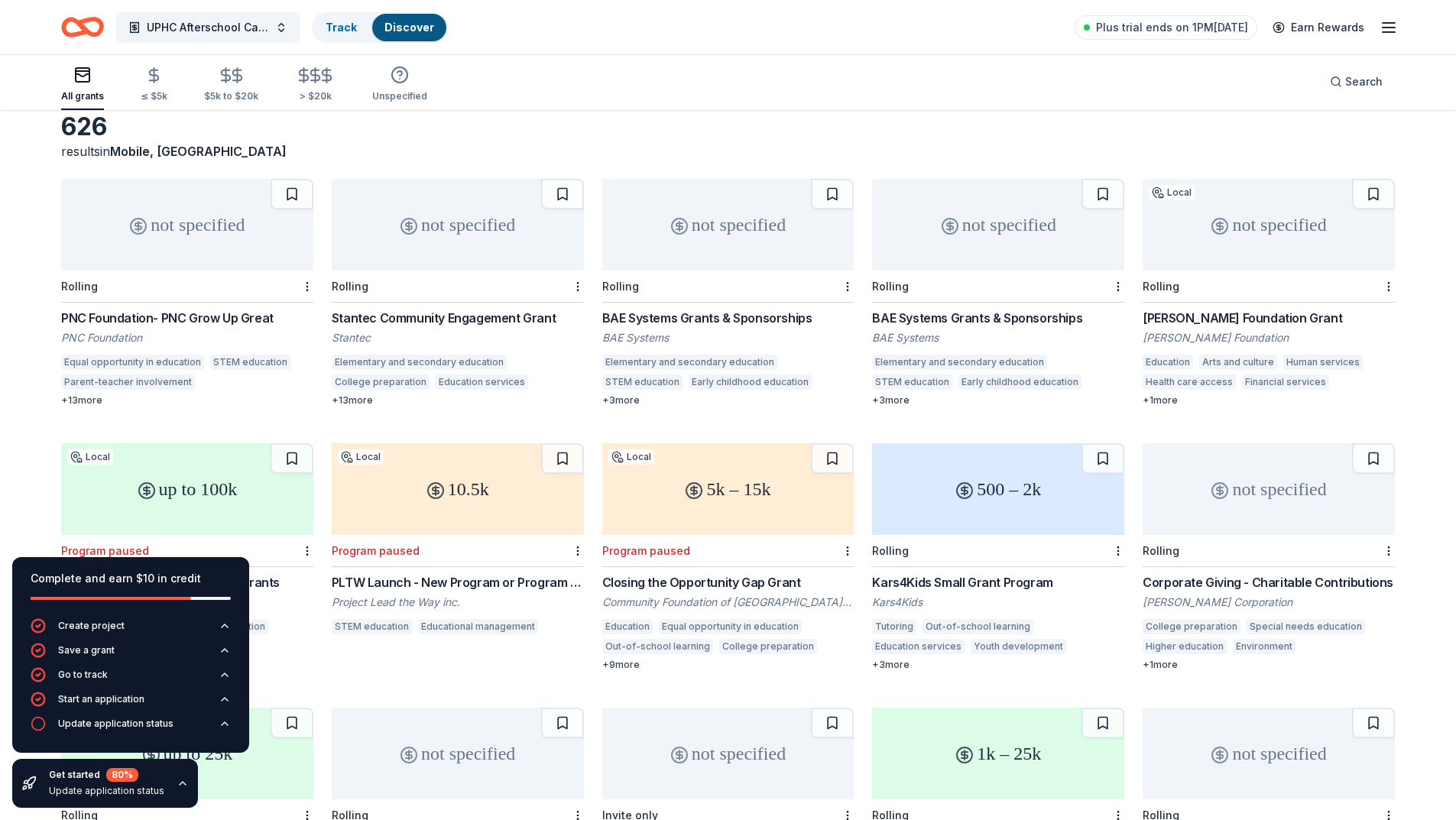
click at [158, 314] on div "PNC Foundation- PNC Grow Up Great" at bounding box center [187, 318] width 252 height 18
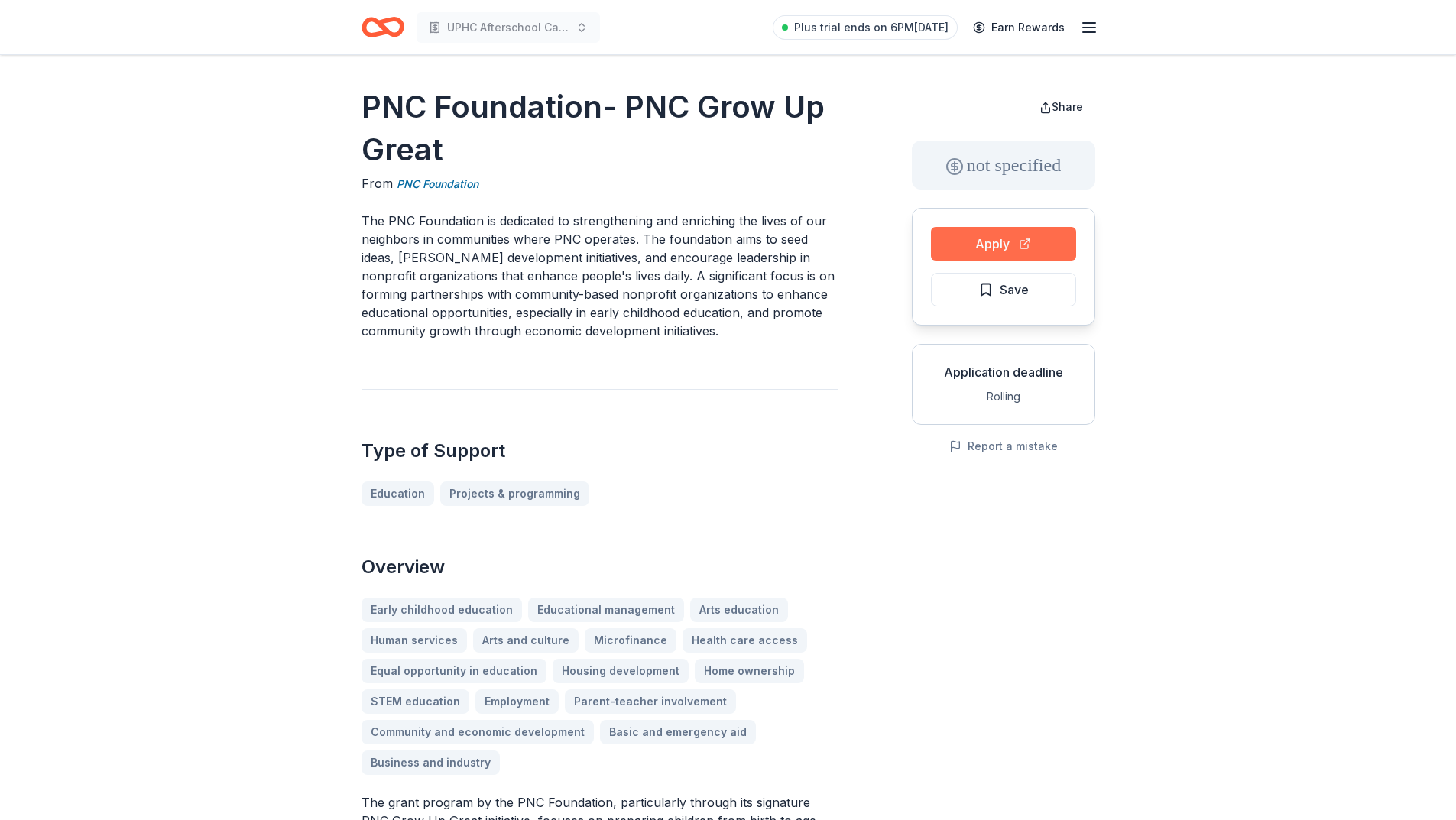
click at [1019, 238] on button "Apply" at bounding box center [1004, 244] width 145 height 34
